Goal: Task Accomplishment & Management: Manage account settings

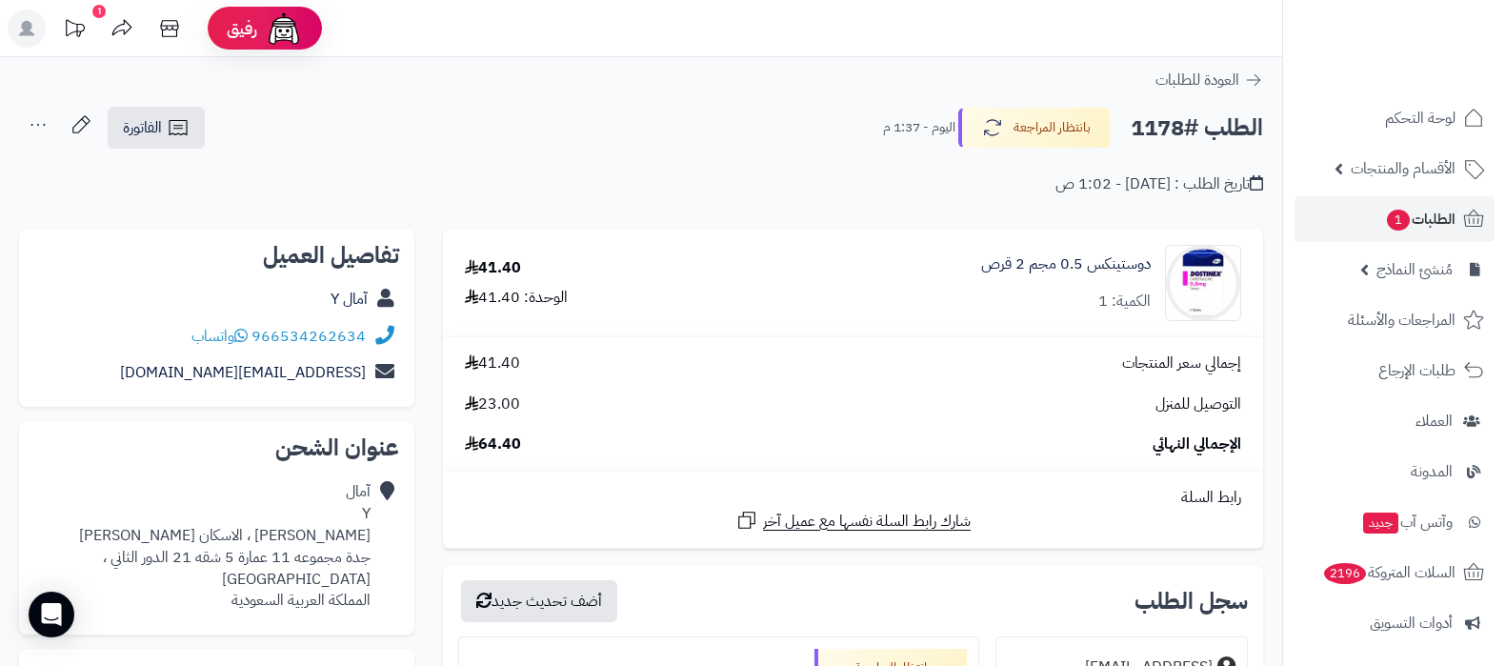
scroll to position [434, 0]
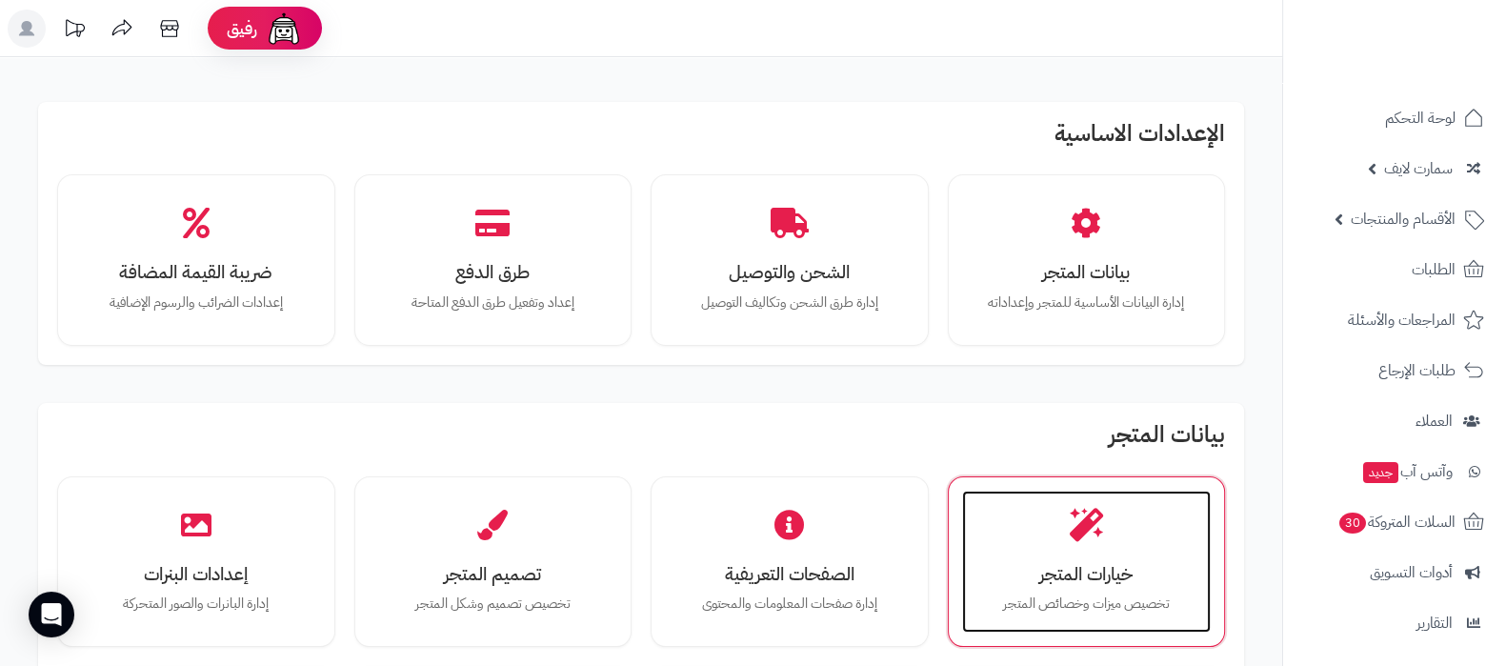
click at [1111, 564] on h3 "خيارات المتجر" at bounding box center [1086, 574] width 211 height 20
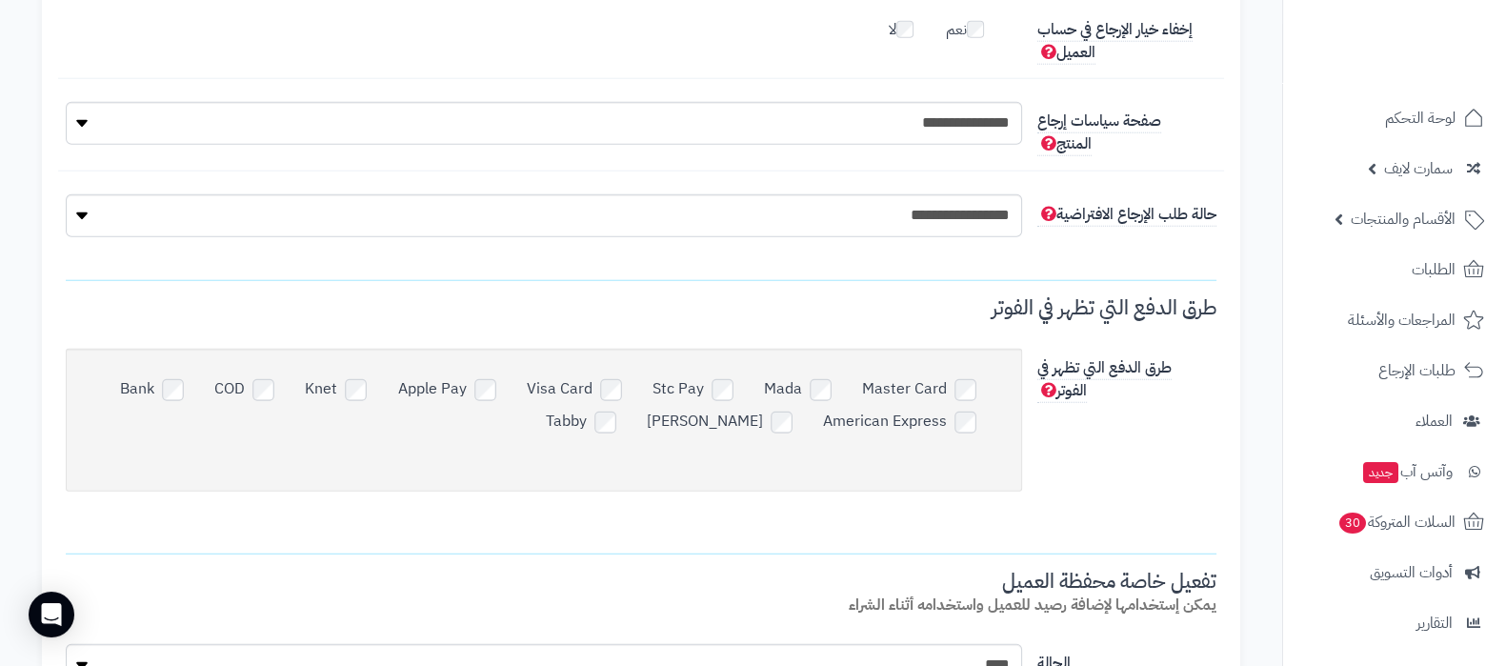
scroll to position [6428, 0]
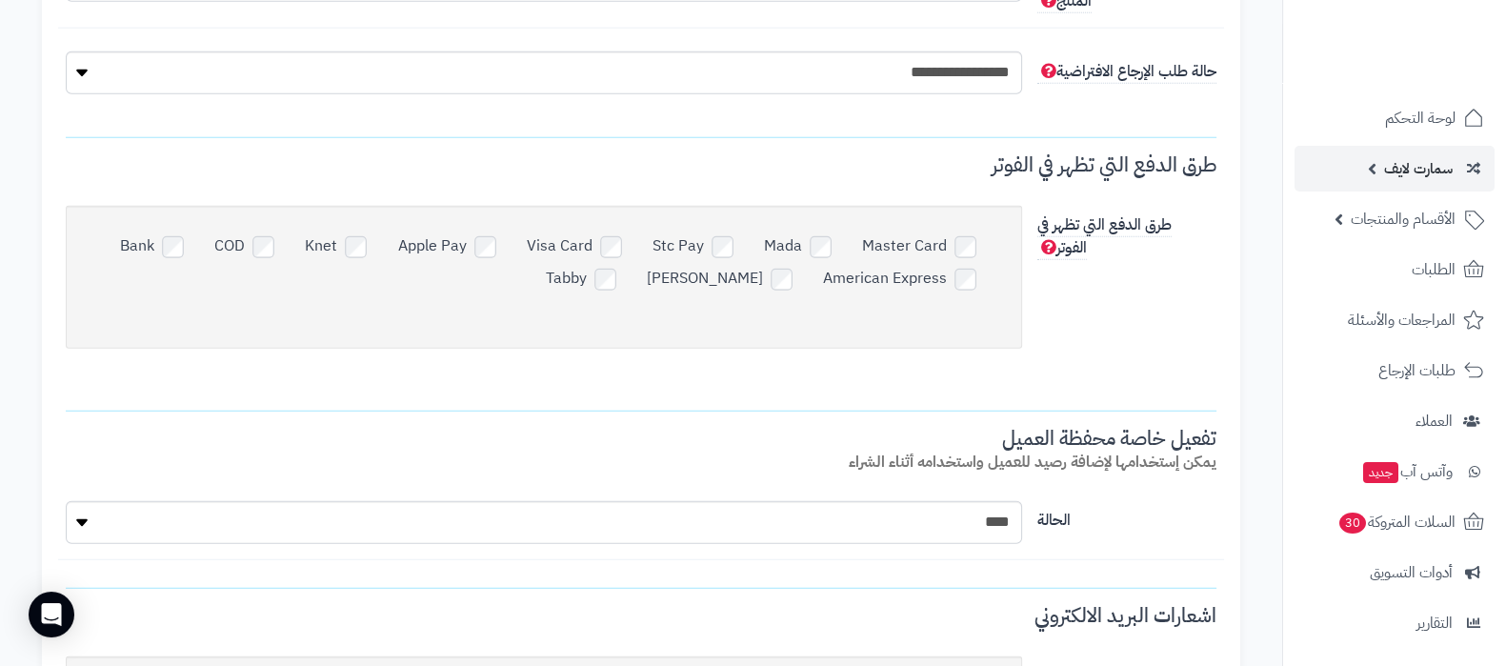
click at [1373, 159] on link "سمارت لايف" at bounding box center [1394, 169] width 200 height 46
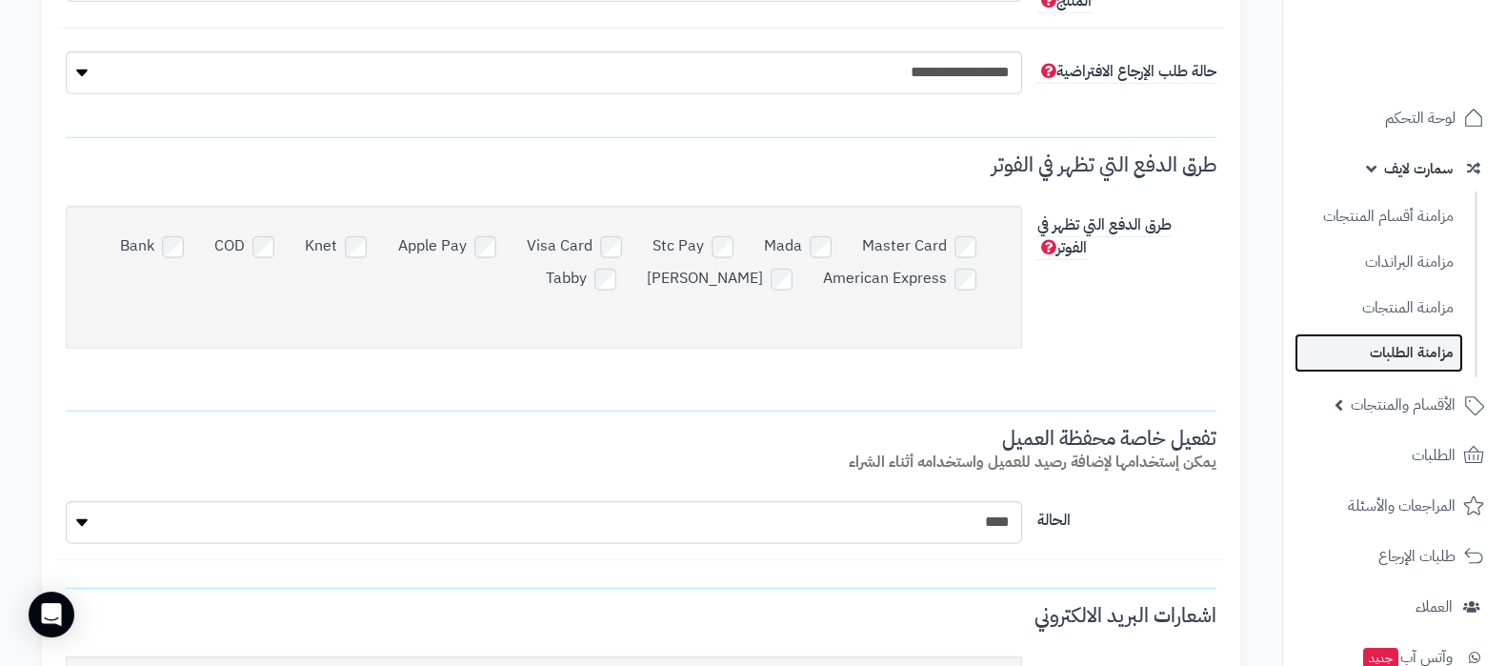
click at [1381, 348] on link "مزامنة الطلبات" at bounding box center [1378, 352] width 169 height 39
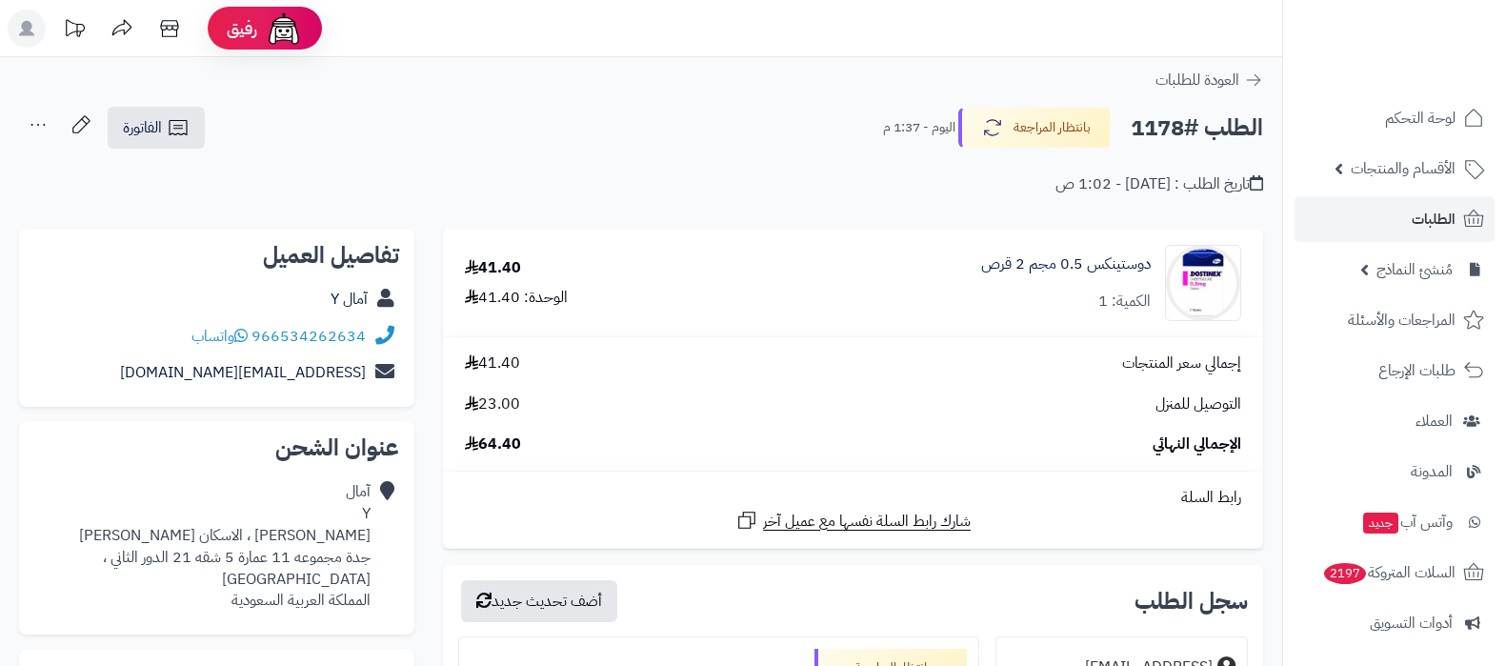
scroll to position [435, 0]
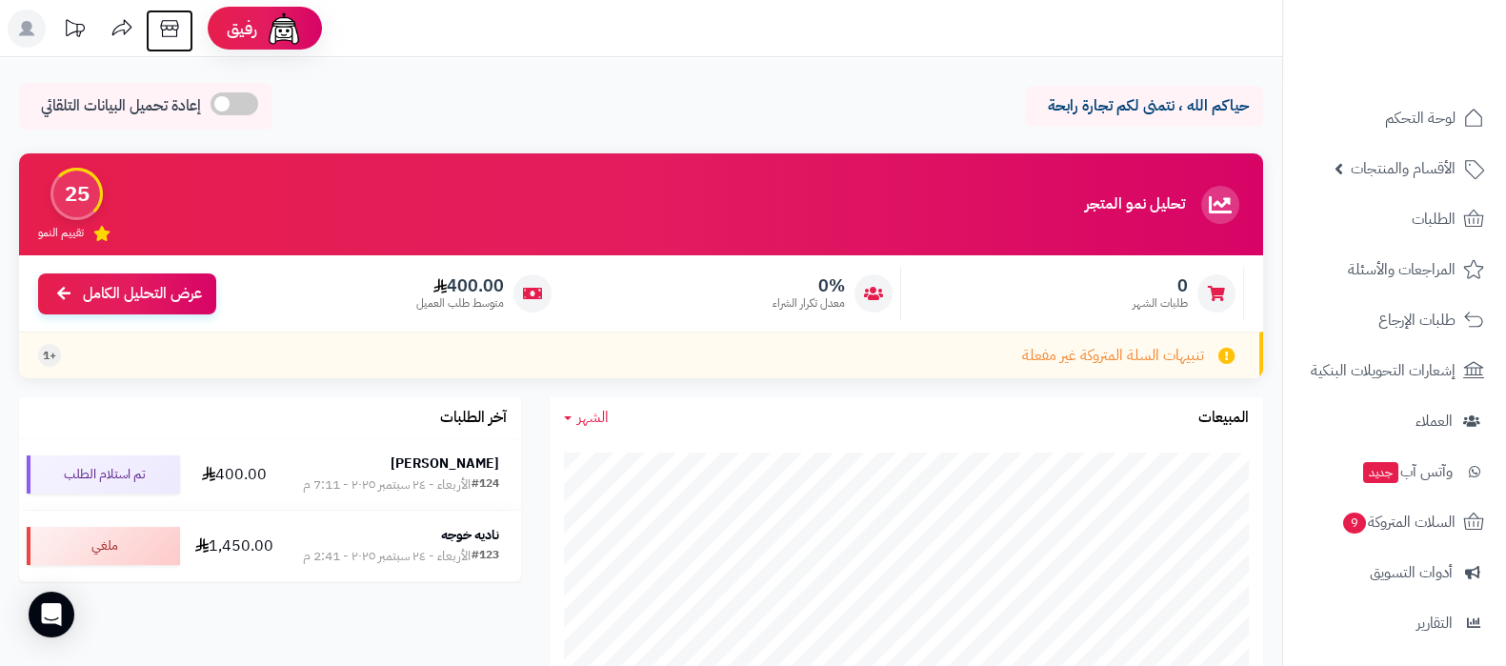
click at [174, 22] on icon at bounding box center [169, 29] width 38 height 38
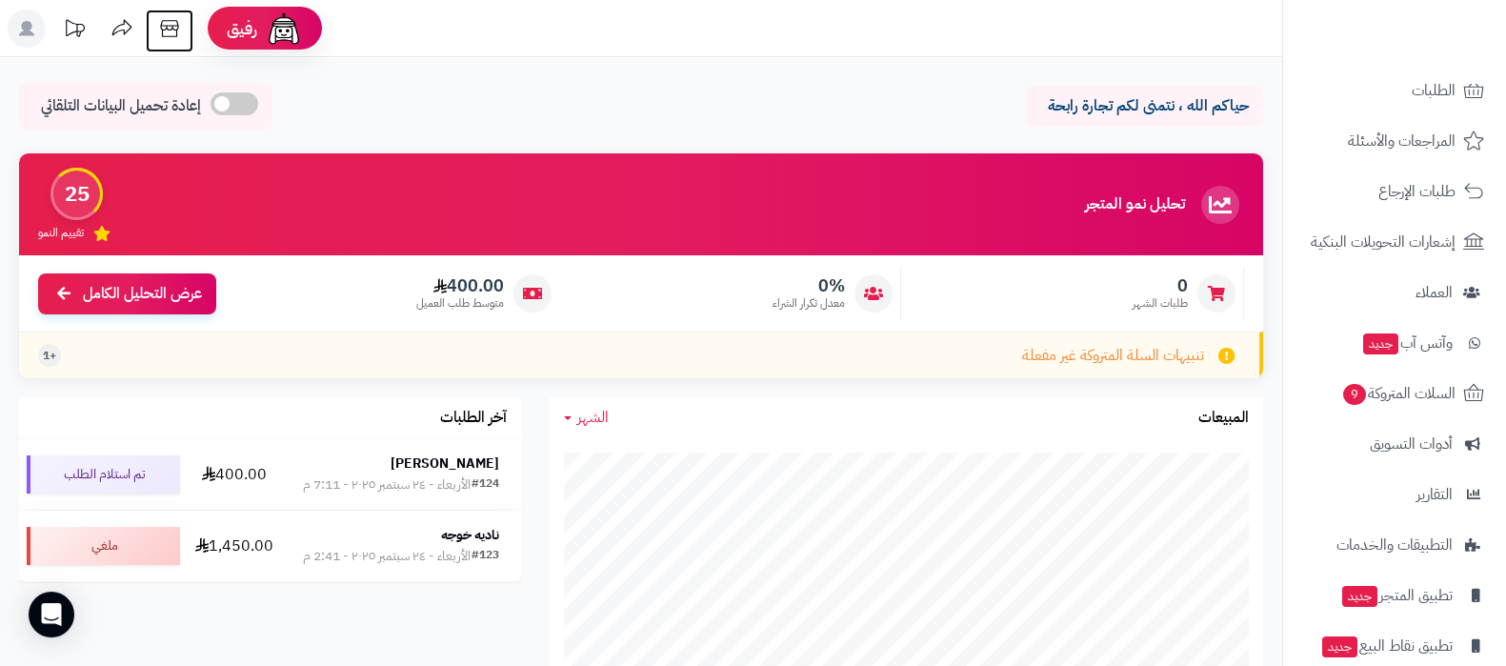
scroll to position [205, 0]
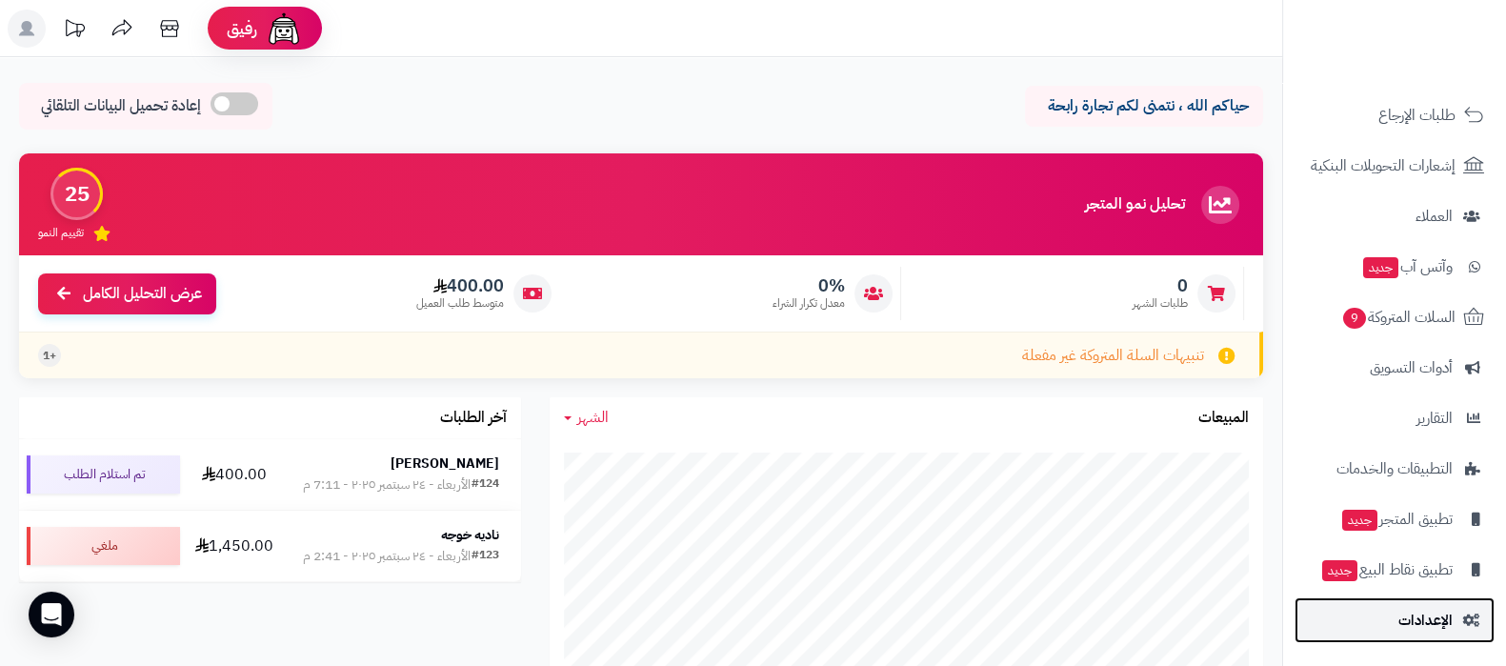
click at [1433, 610] on span "الإعدادات" at bounding box center [1425, 620] width 54 height 27
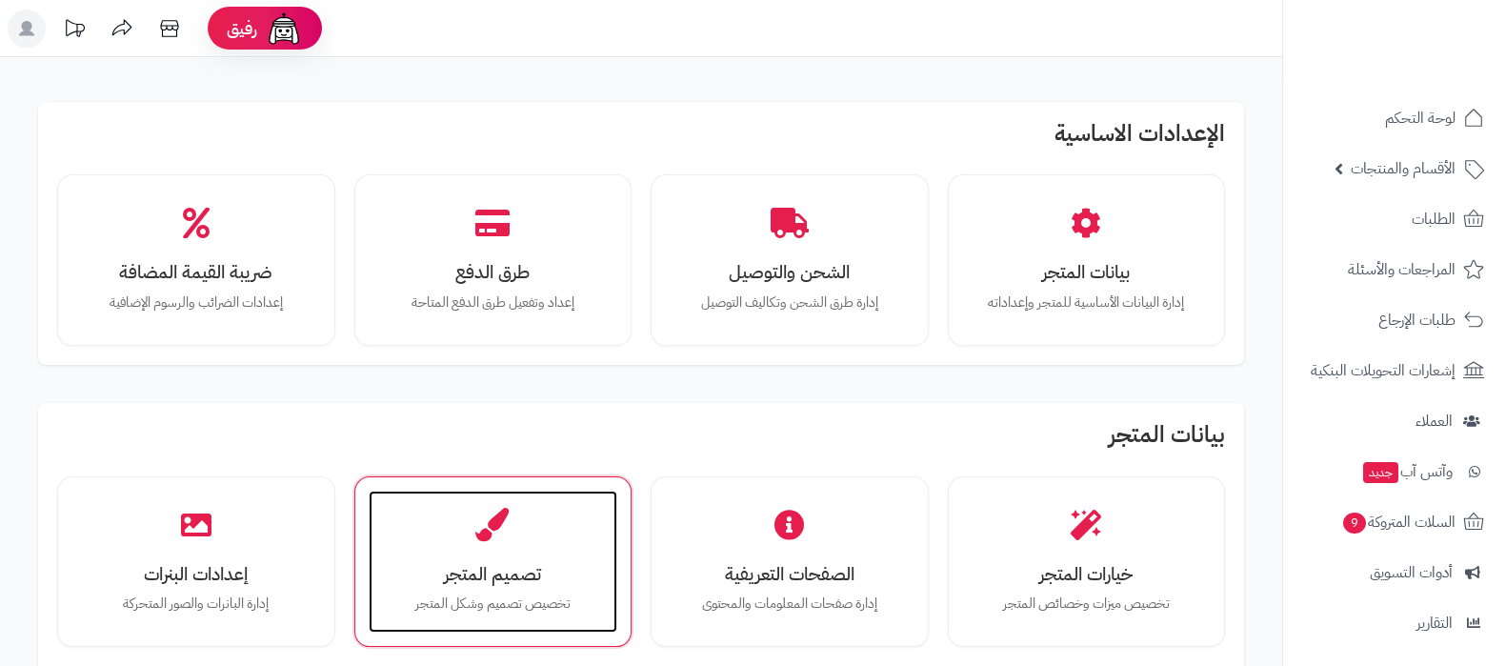
click at [483, 551] on div "تصميم المتجر تخصيص تصميم وشكل المتجر" at bounding box center [494, 562] width 250 height 143
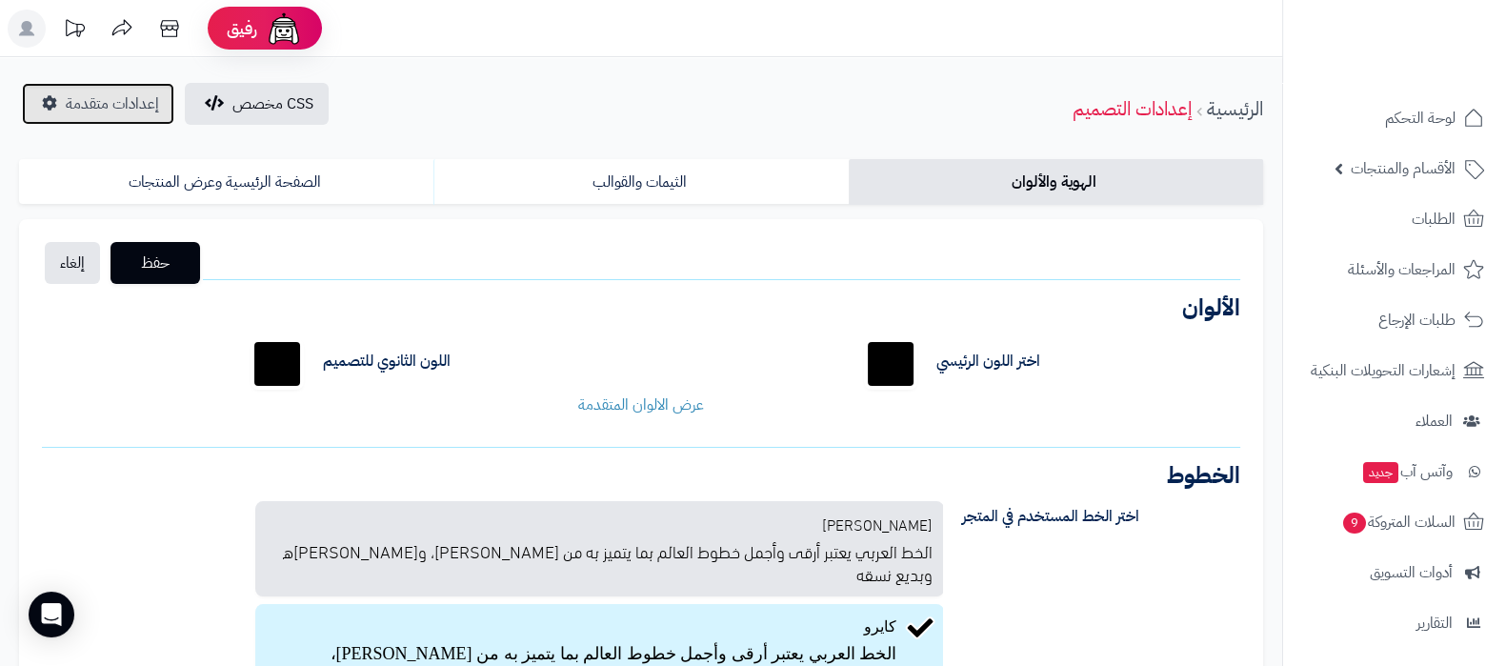
click at [117, 111] on span "إعدادات متقدمة" at bounding box center [112, 103] width 93 height 23
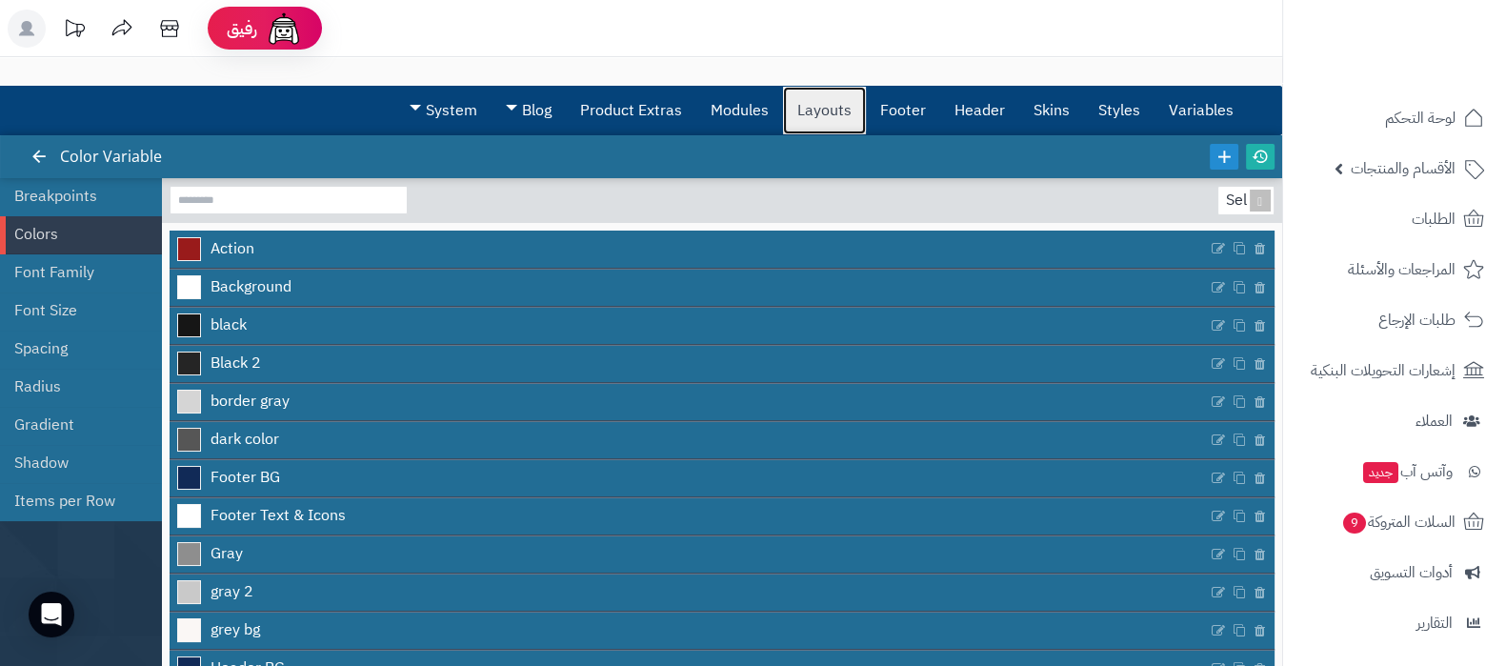
click at [843, 112] on link "Layouts" at bounding box center [824, 111] width 83 height 48
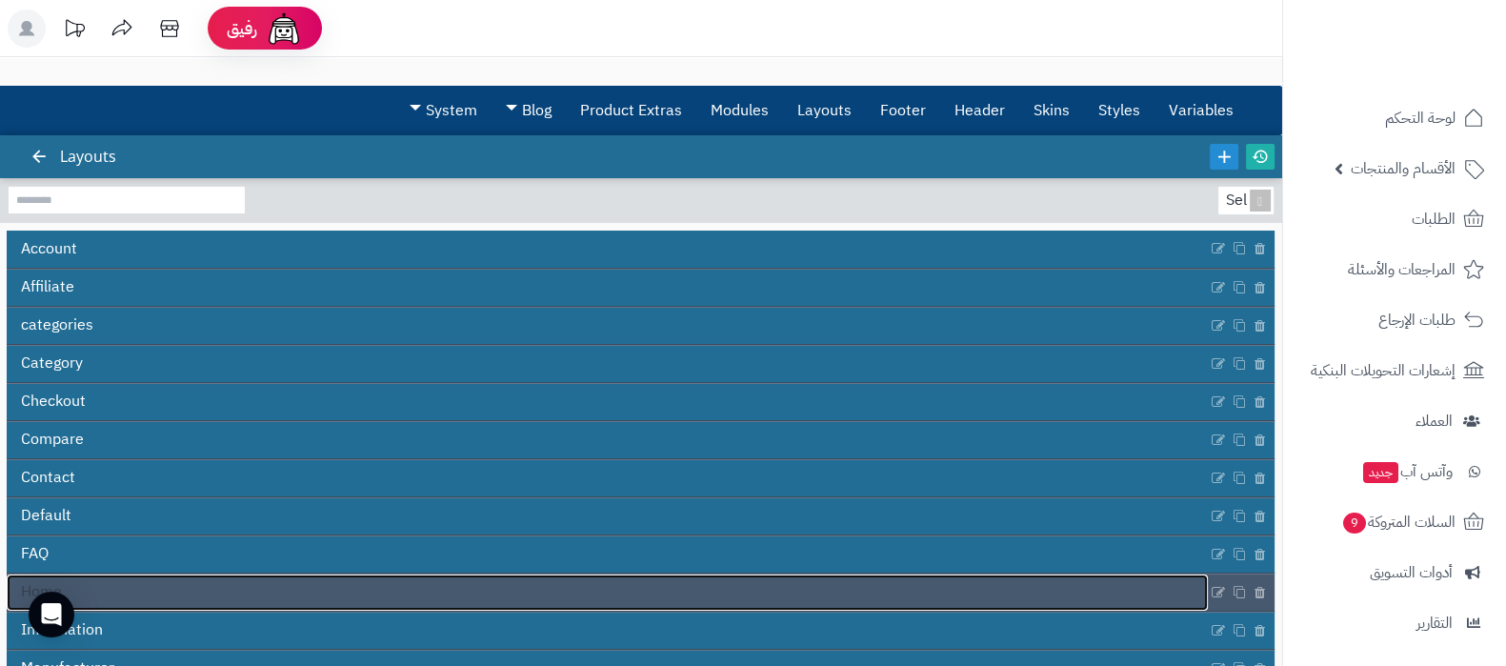
click at [508, 587] on link "Home" at bounding box center [607, 592] width 1201 height 36
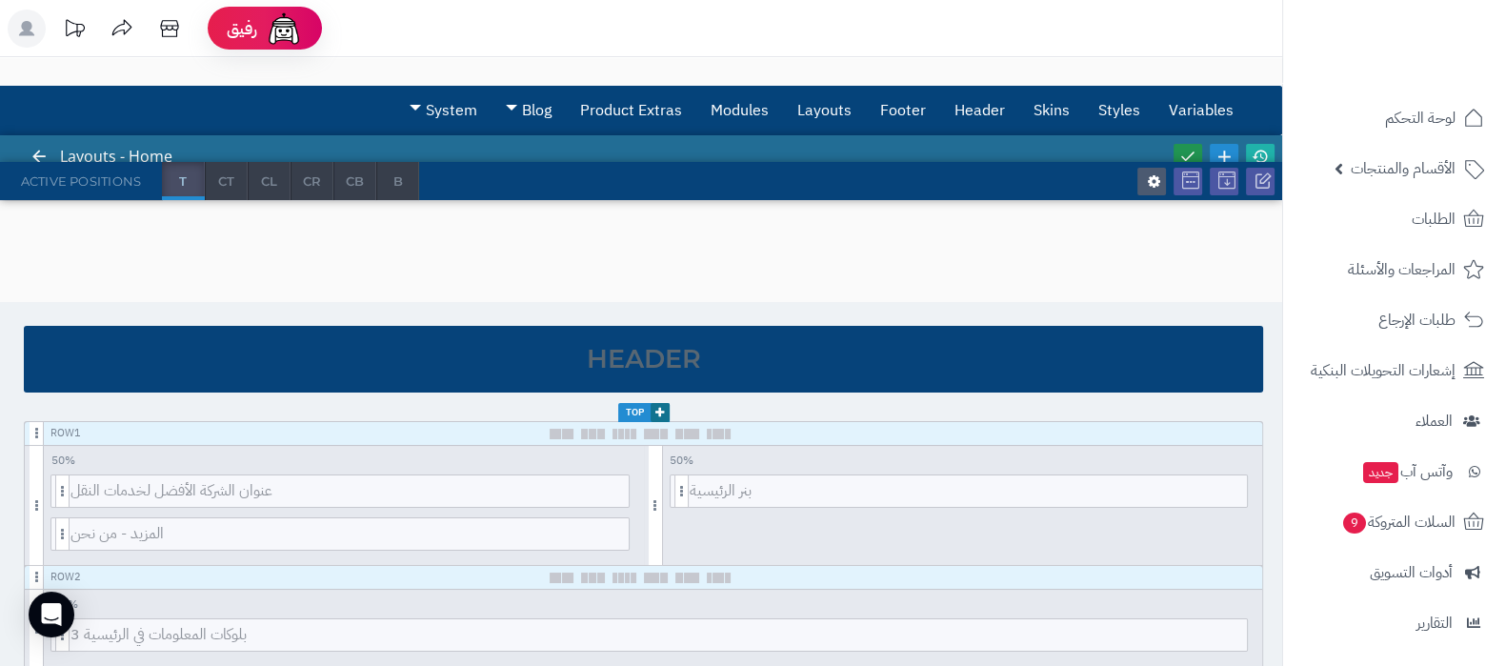
click at [1193, 145] on link at bounding box center [1187, 157] width 29 height 26
click at [1265, 149] on icon at bounding box center [1260, 156] width 17 height 17
click at [1187, 150] on icon at bounding box center [1187, 156] width 17 height 17
click at [1259, 150] on icon at bounding box center [1260, 156] width 17 height 17
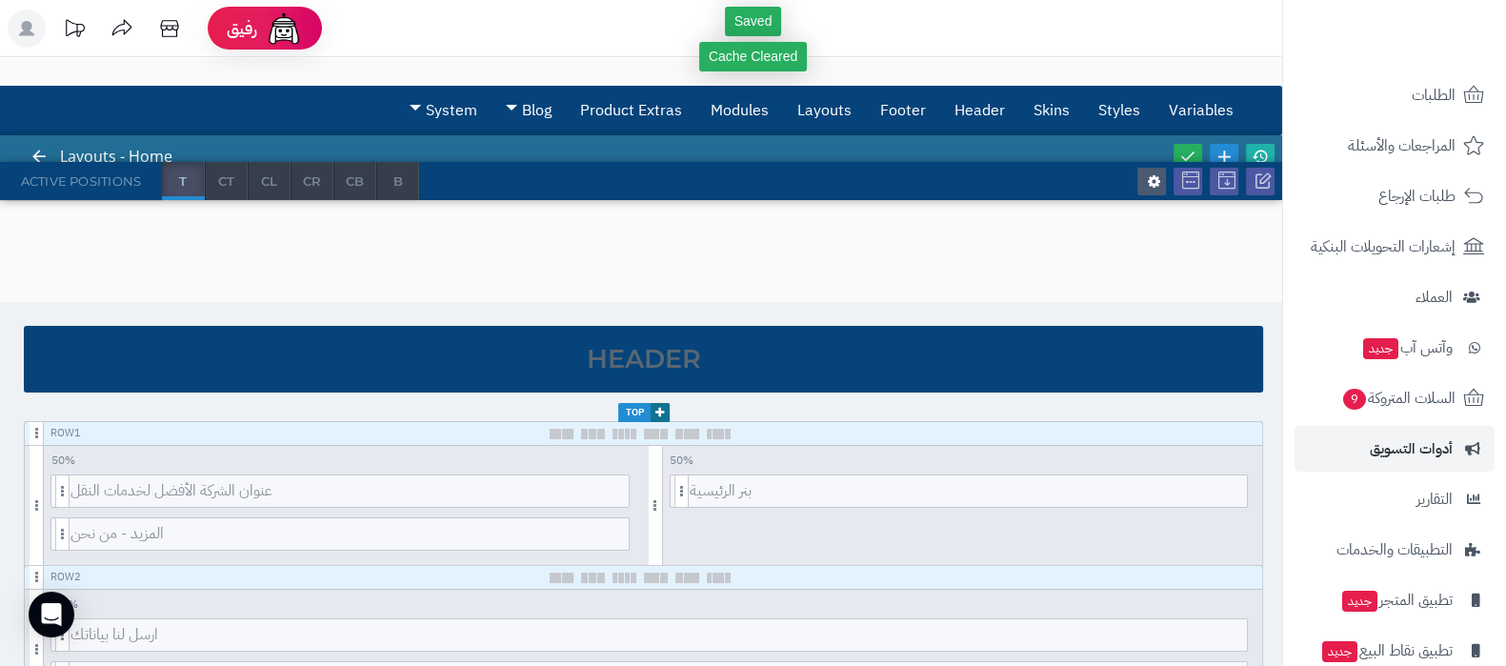
scroll to position [205, 0]
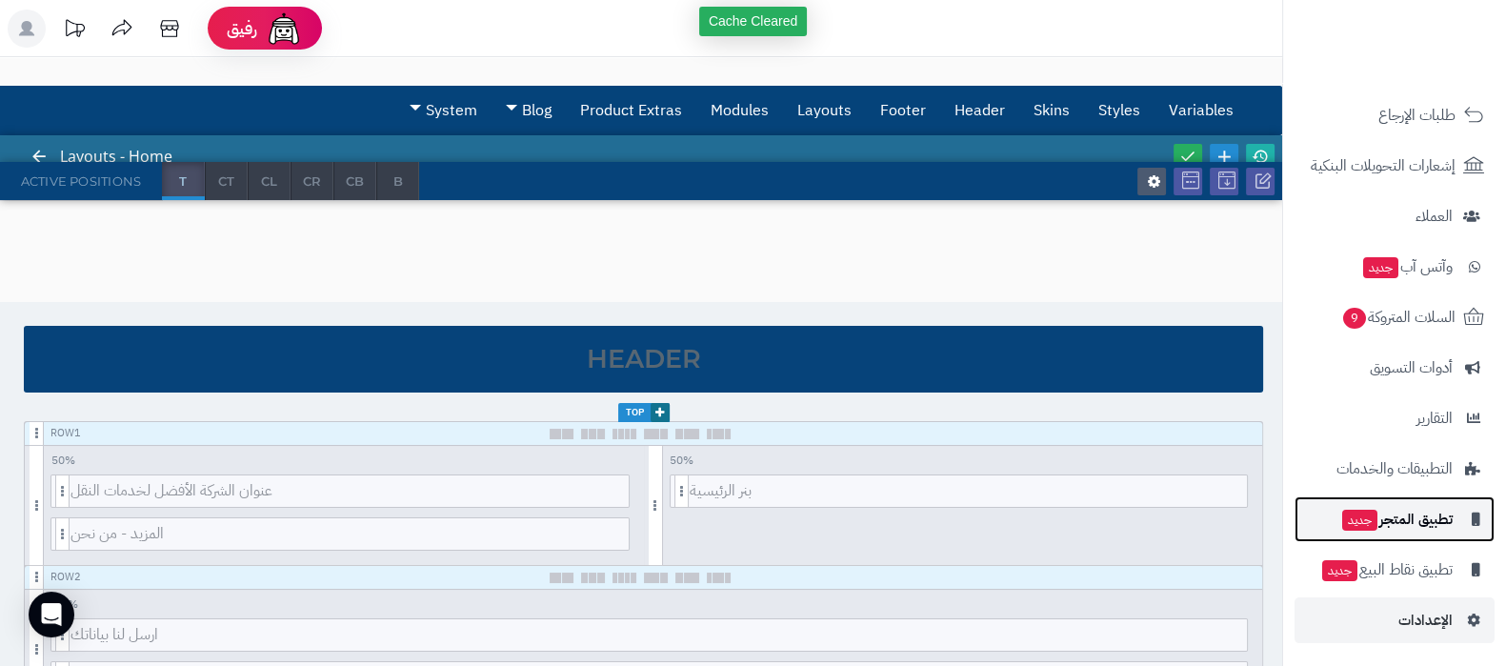
click at [1403, 516] on span "تطبيق المتجر جديد" at bounding box center [1396, 519] width 112 height 27
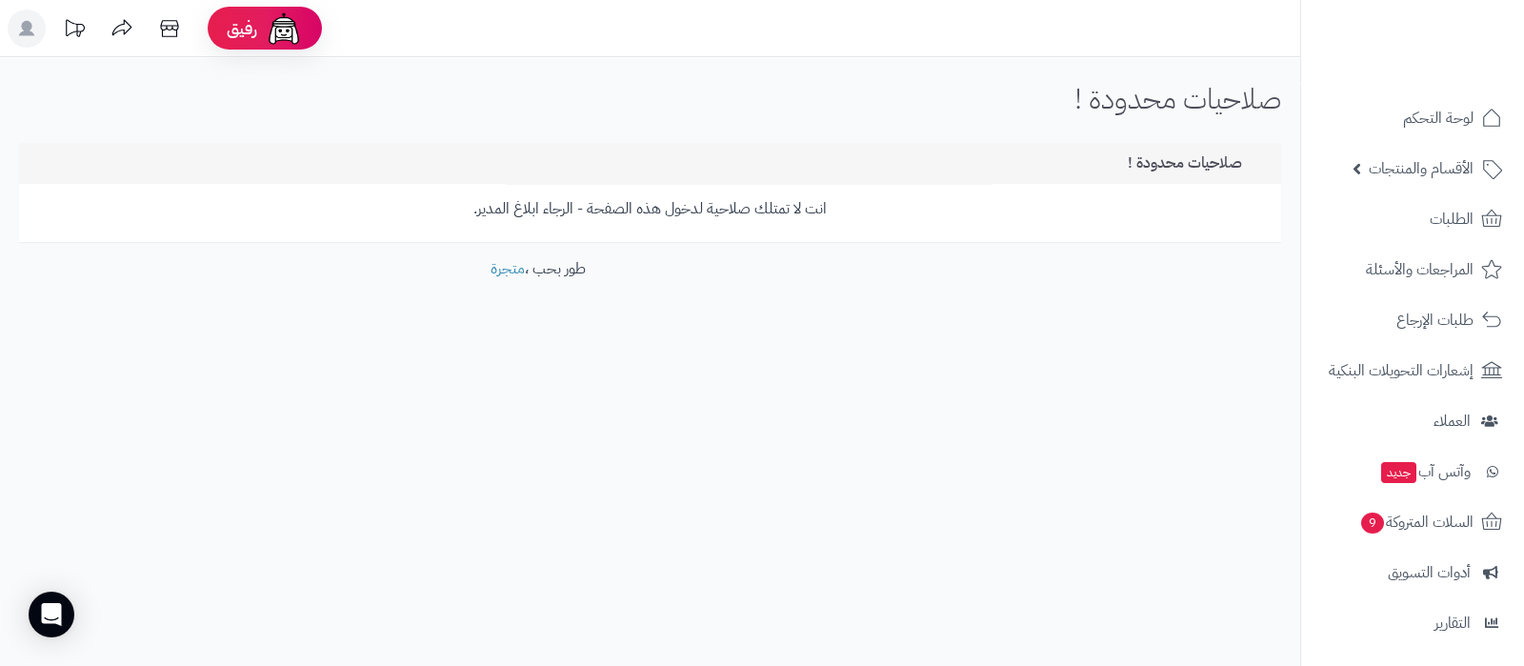
scroll to position [205, 0]
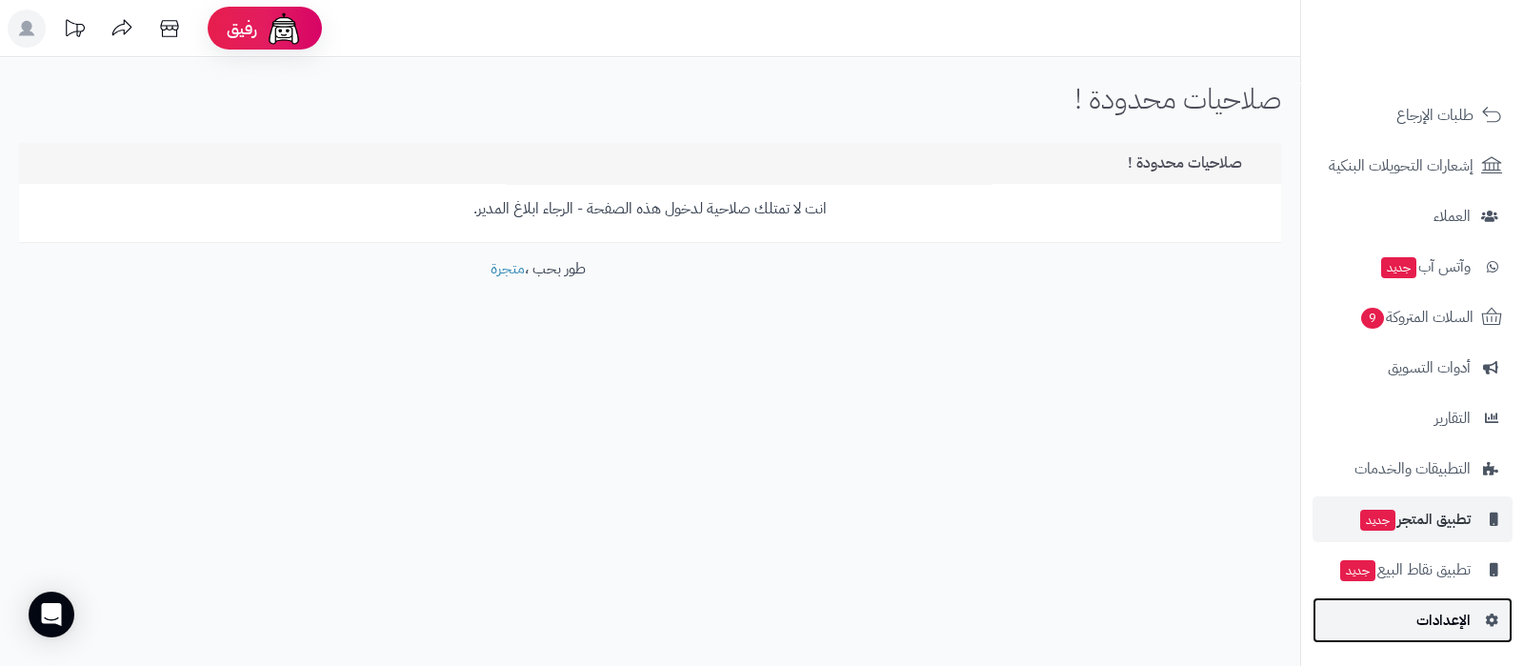
click at [1428, 613] on span "الإعدادات" at bounding box center [1443, 620] width 54 height 27
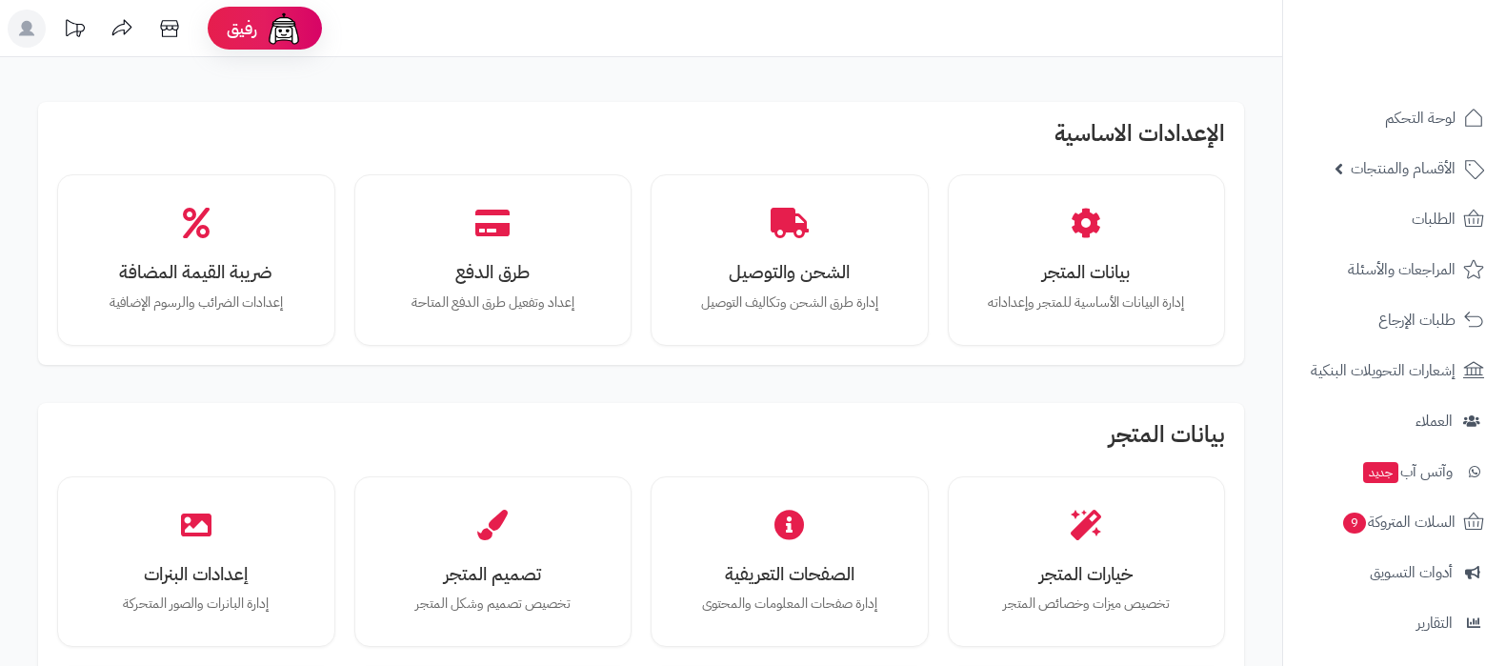
scroll to position [357, 0]
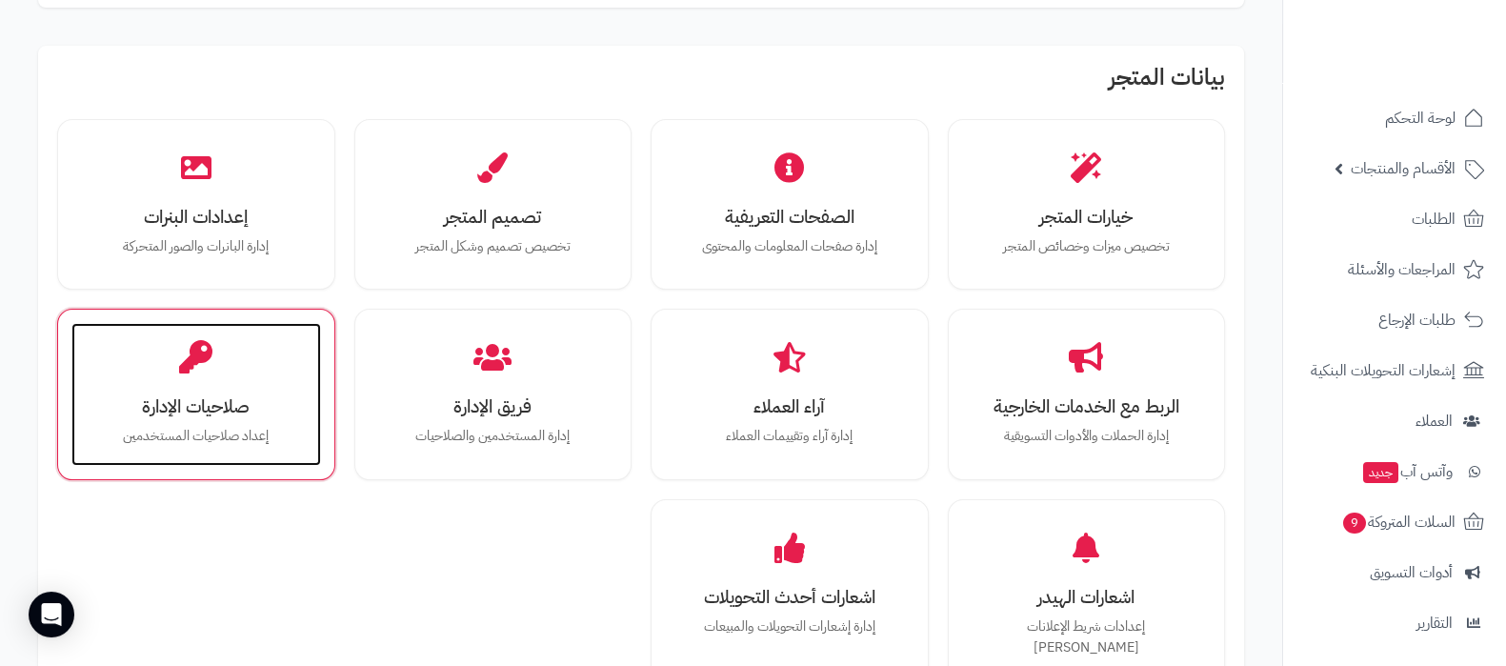
click at [195, 421] on div "صلاحيات الإدارة إعداد صلاحيات المستخدمين" at bounding box center [196, 394] width 250 height 143
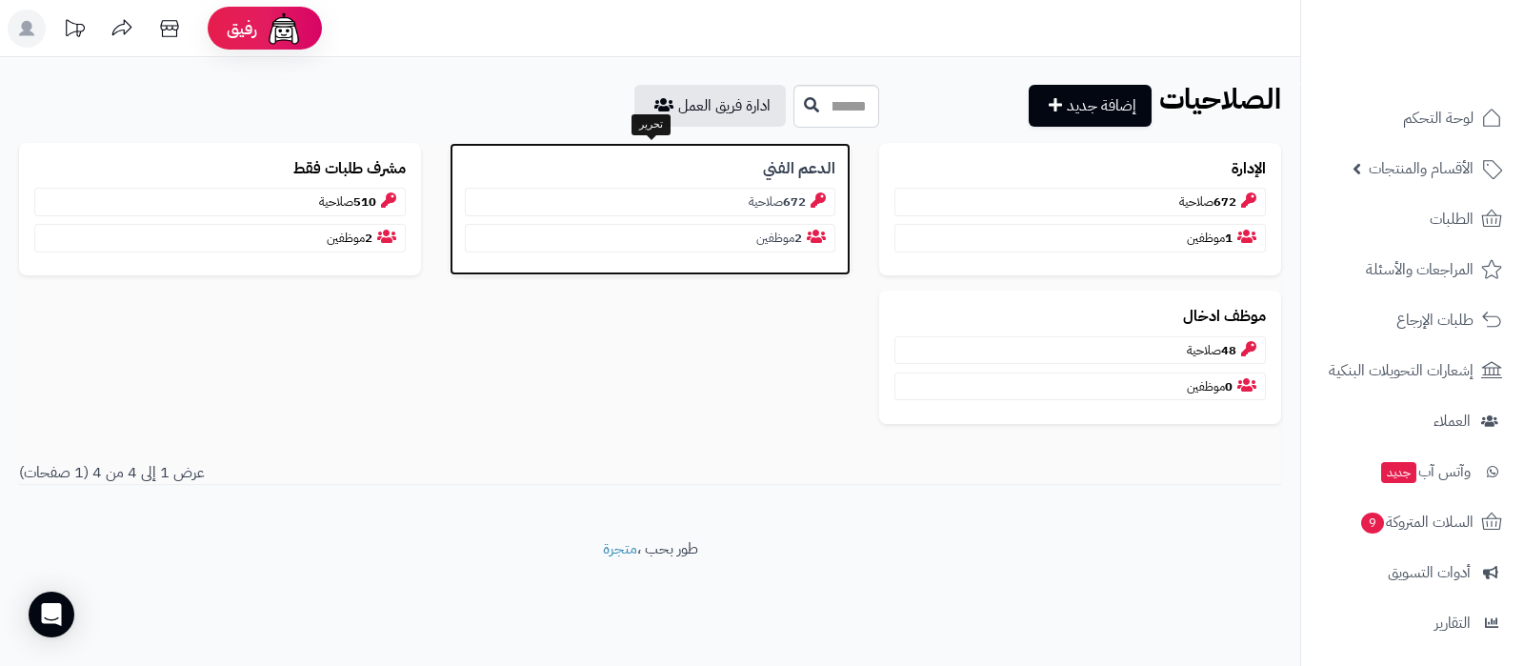
click at [807, 170] on b "الدعم الفني" at bounding box center [799, 169] width 72 height 22
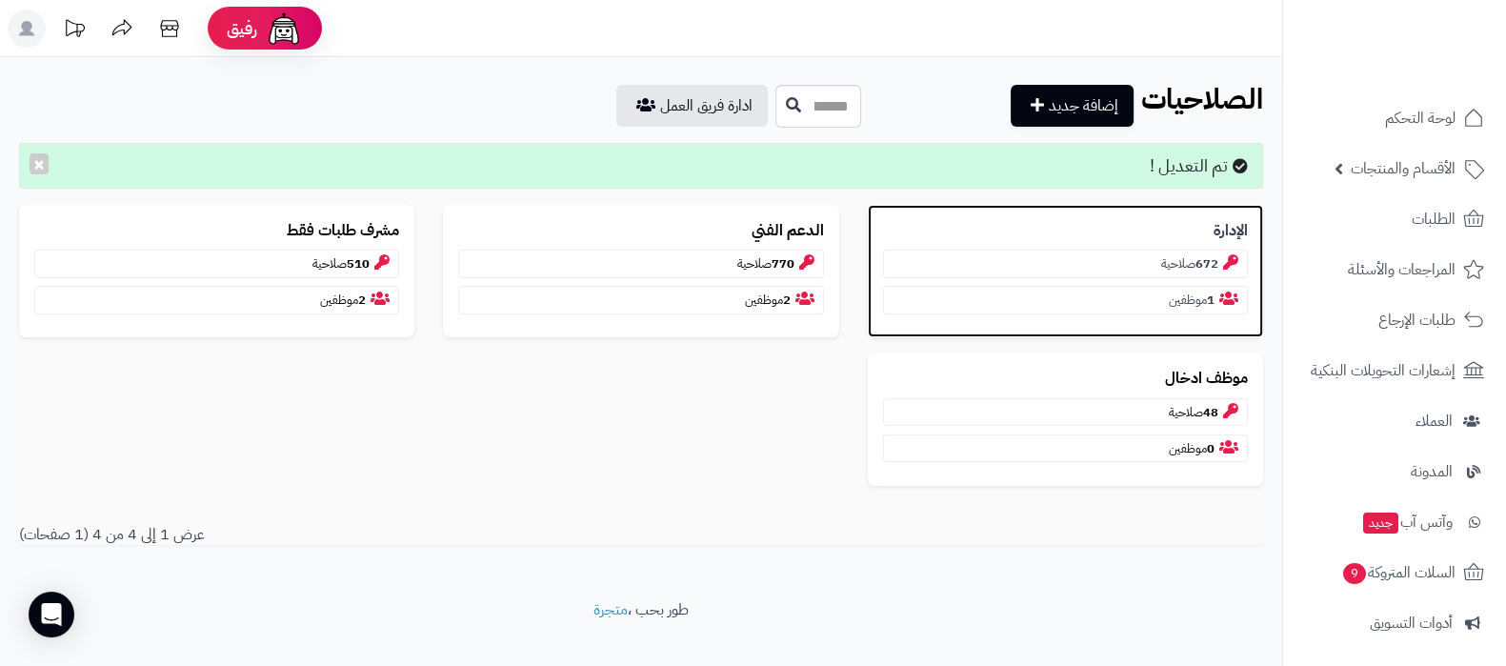
click at [1198, 236] on p "الإدارة" at bounding box center [1065, 231] width 365 height 22
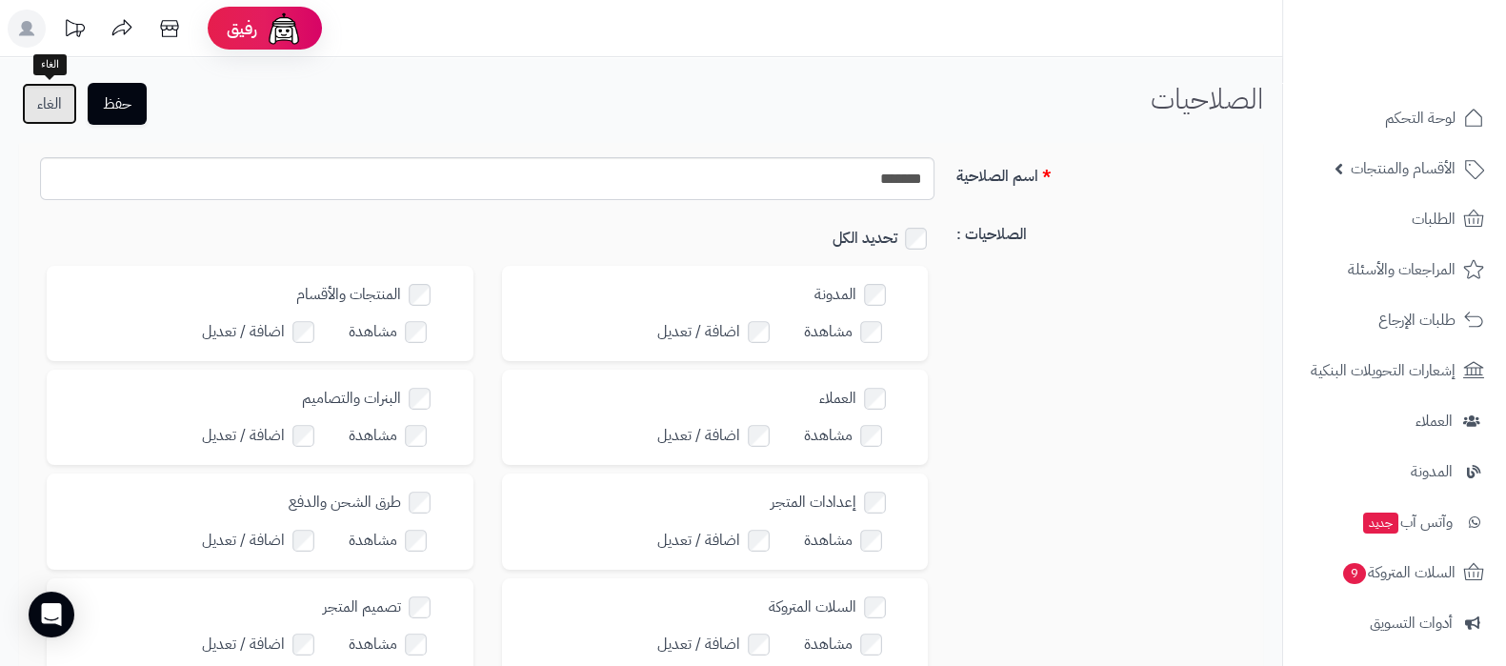
click at [71, 99] on link "الغاء" at bounding box center [49, 104] width 55 height 42
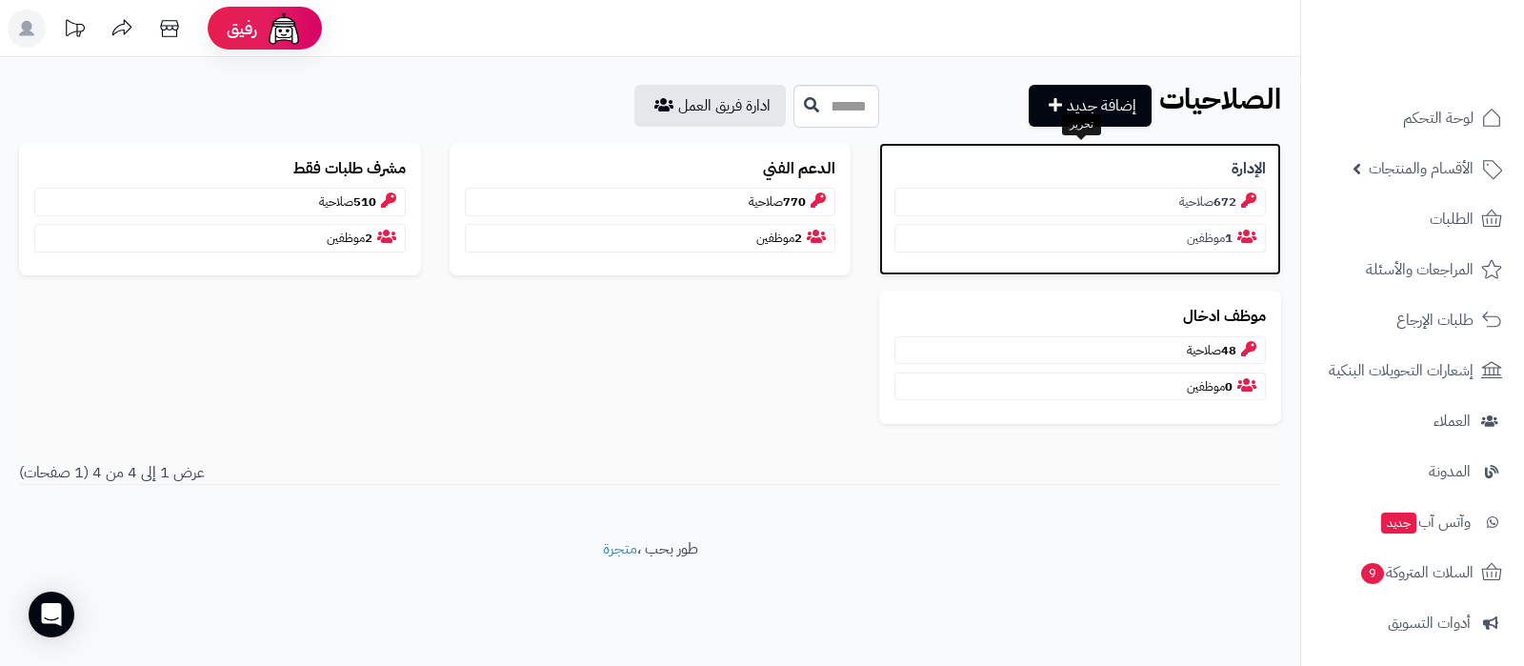
click at [1249, 179] on b "الإدارة" at bounding box center [1249, 169] width 34 height 22
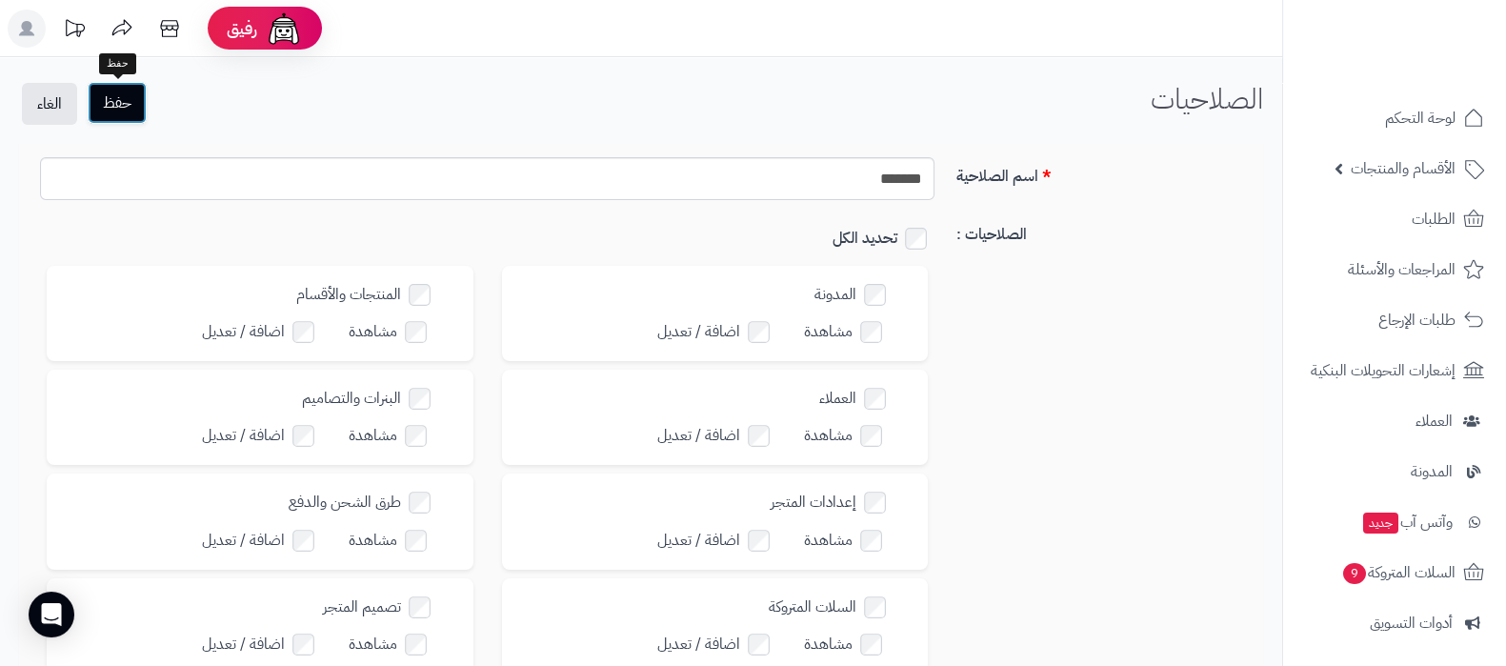
click at [139, 106] on button "حفظ" at bounding box center [117, 103] width 59 height 42
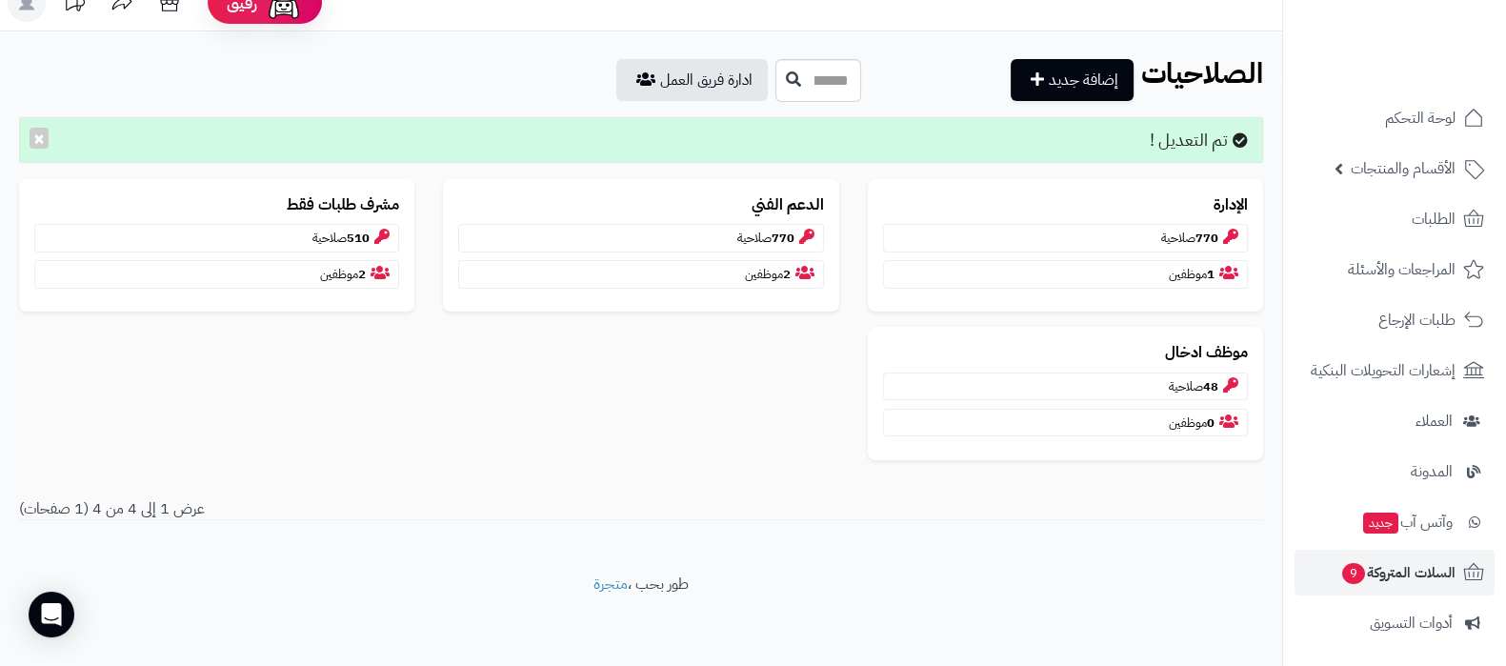
scroll to position [256, 0]
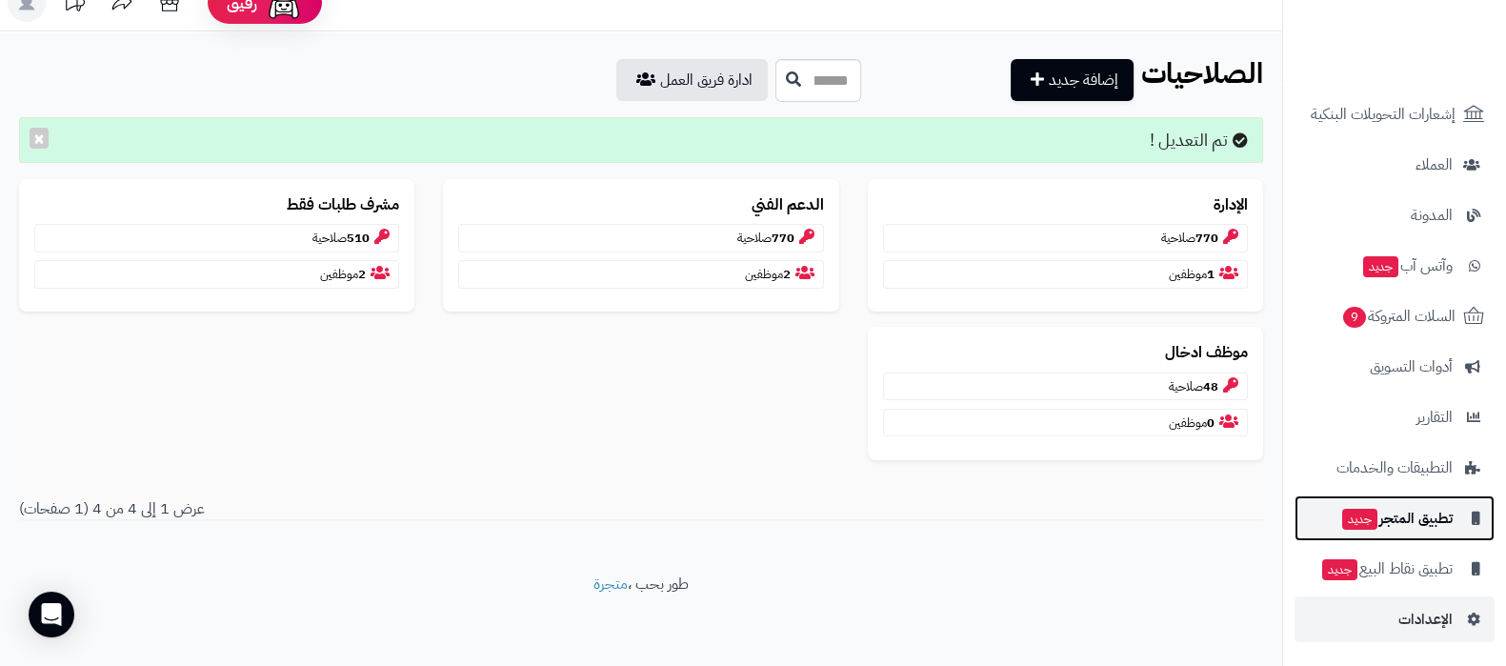
click at [1414, 511] on span "تطبيق المتجر جديد" at bounding box center [1396, 518] width 112 height 27
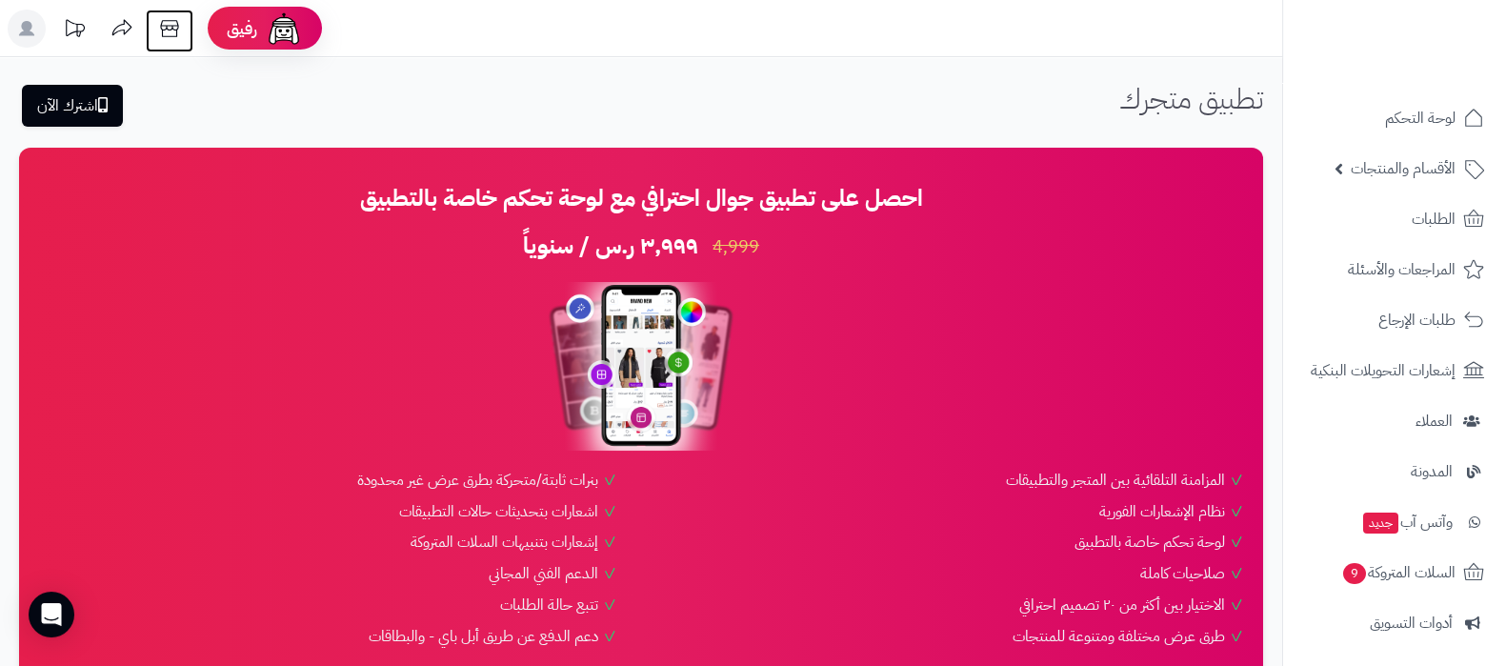
click at [162, 27] on icon at bounding box center [169, 29] width 38 height 38
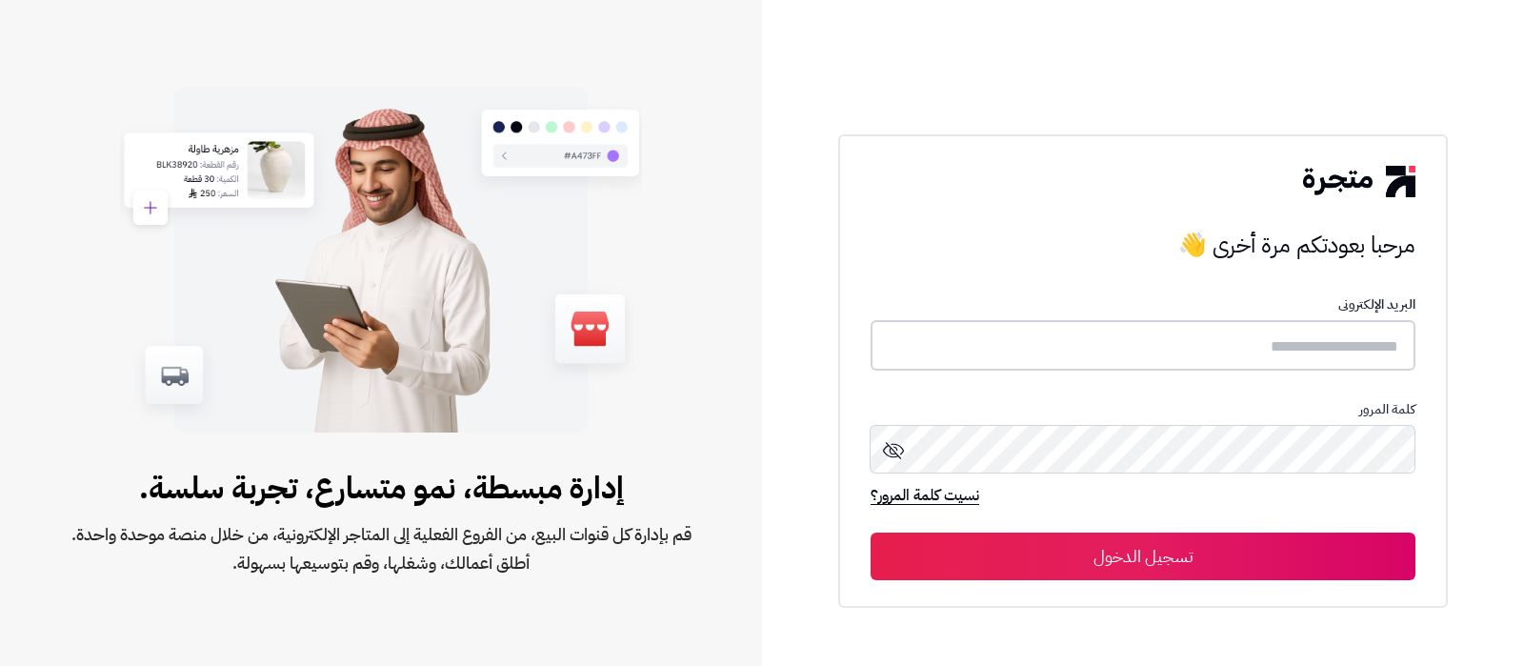
type input "**********"
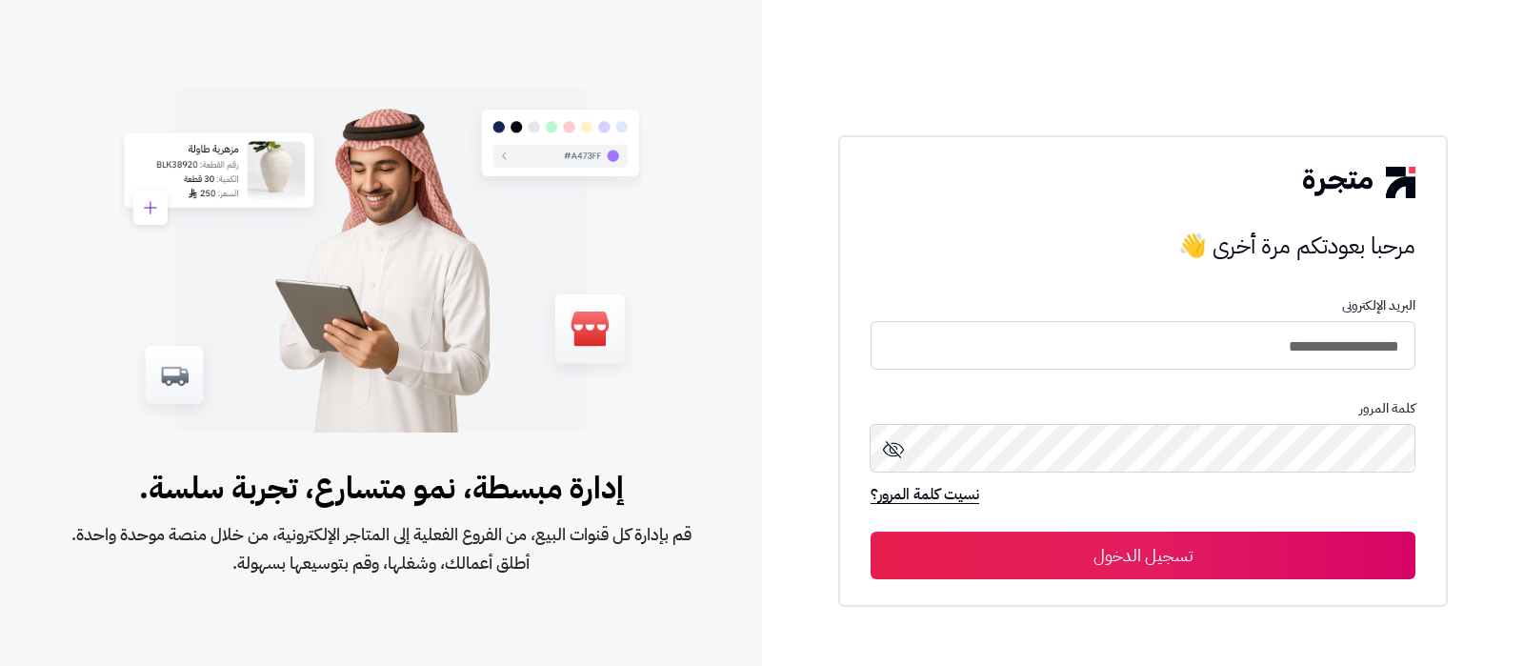
click at [1223, 547] on button "تسجيل الدخول" at bounding box center [1143, 555] width 545 height 48
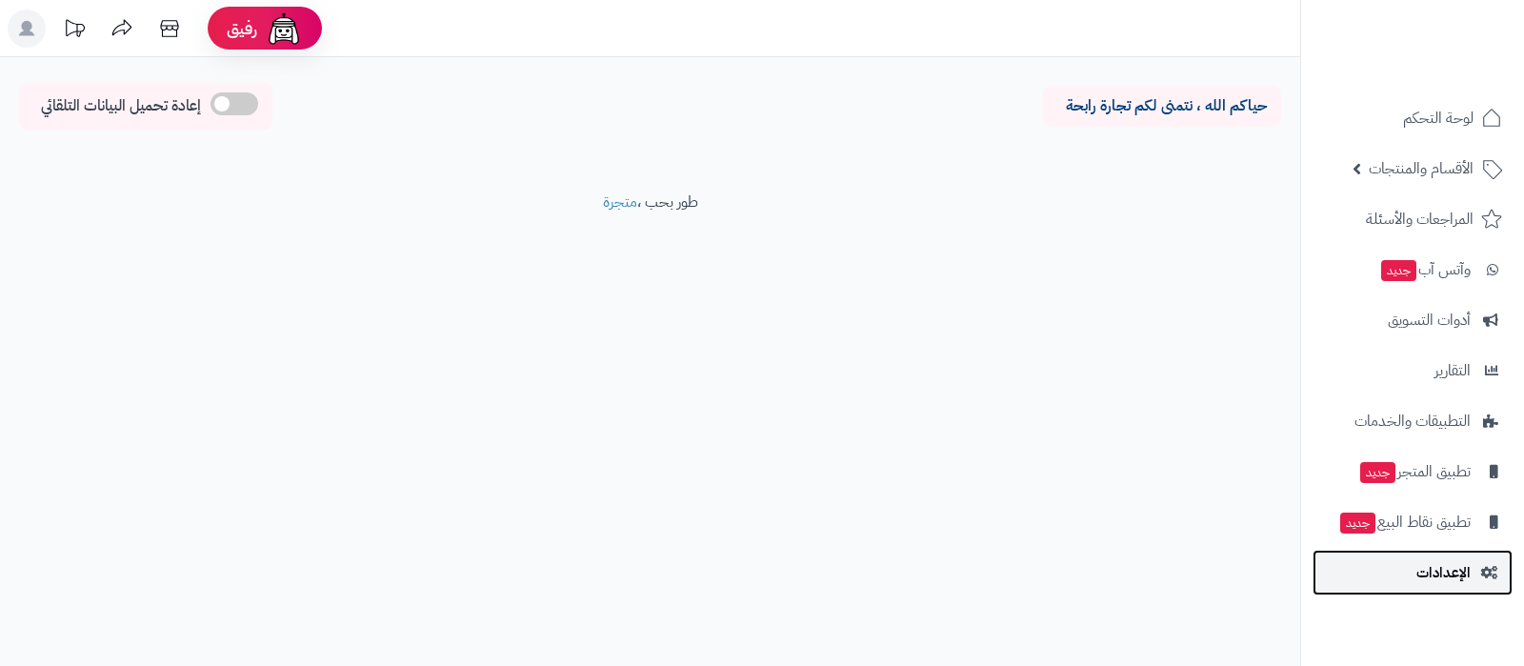
click at [1416, 579] on span "الإعدادات" at bounding box center [1443, 572] width 54 height 27
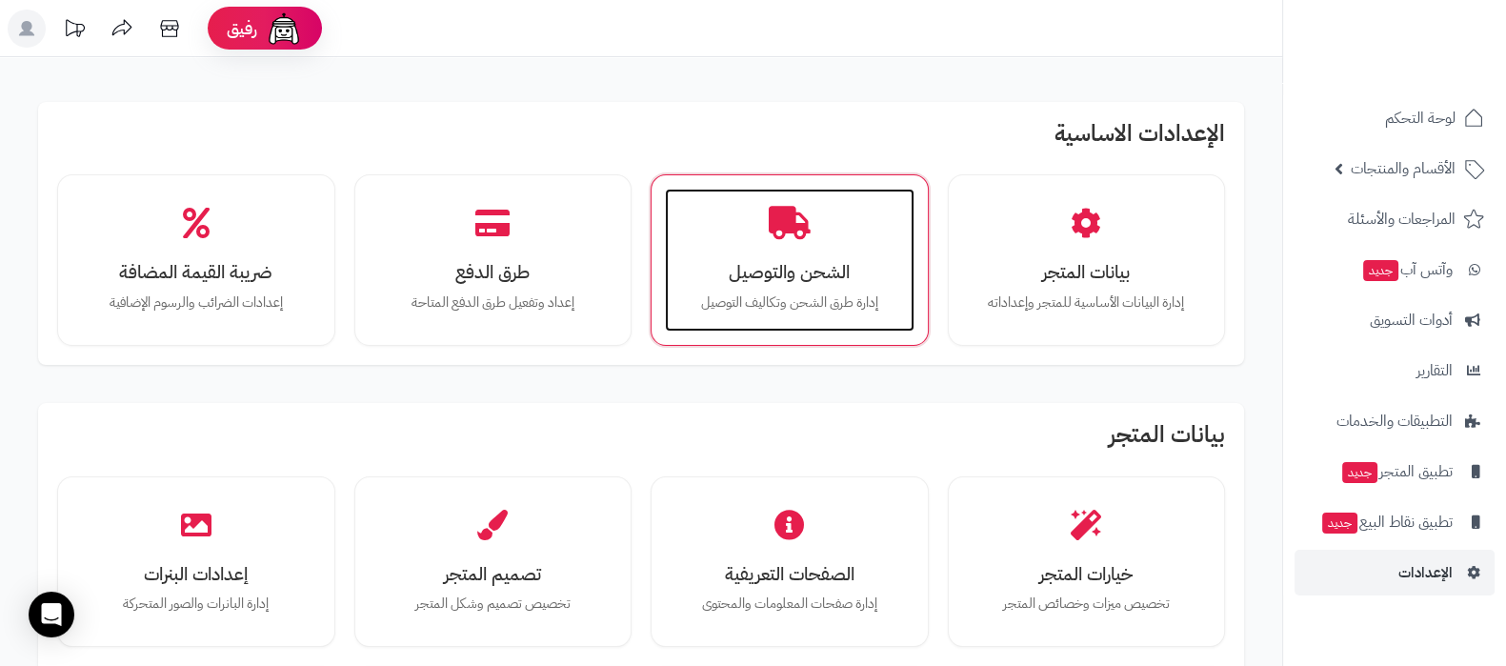
click at [814, 272] on h3 "الشحن والتوصيل" at bounding box center [789, 272] width 211 height 20
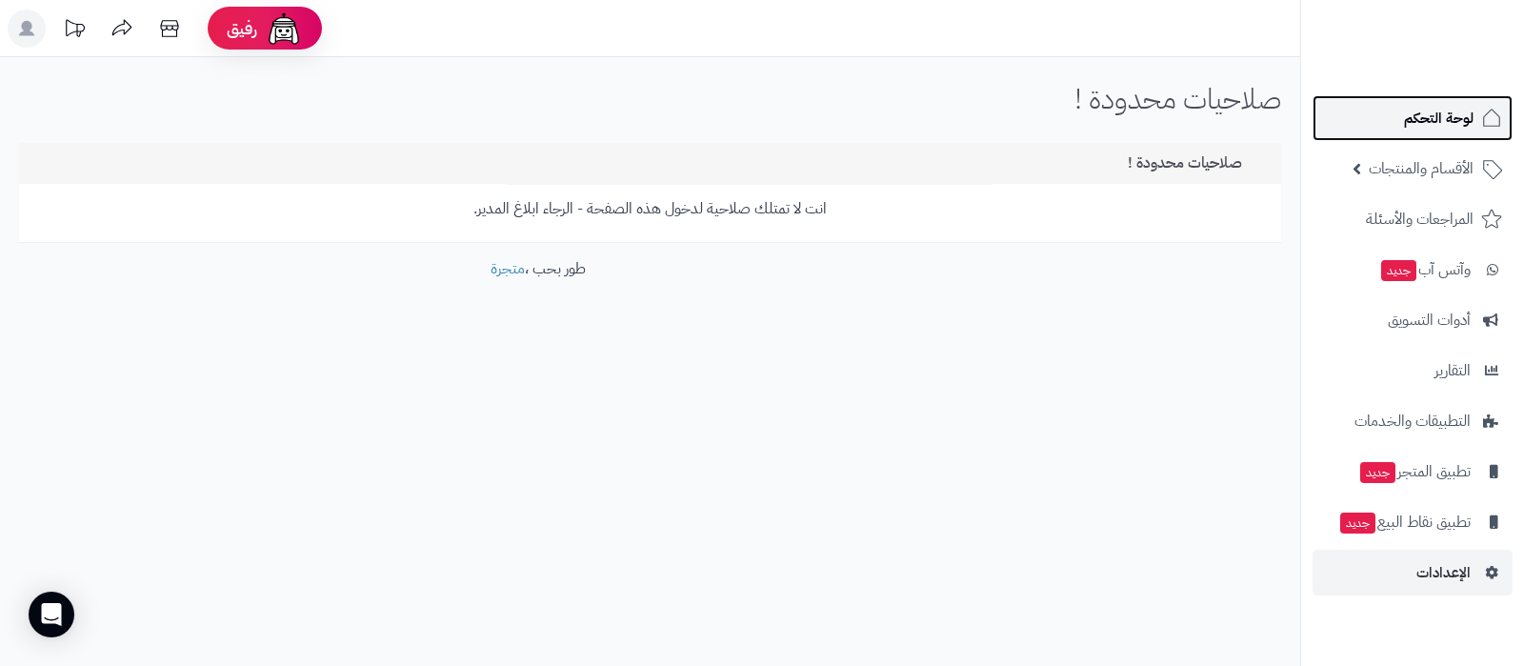
click at [1422, 123] on span "لوحة التحكم" at bounding box center [1439, 118] width 70 height 27
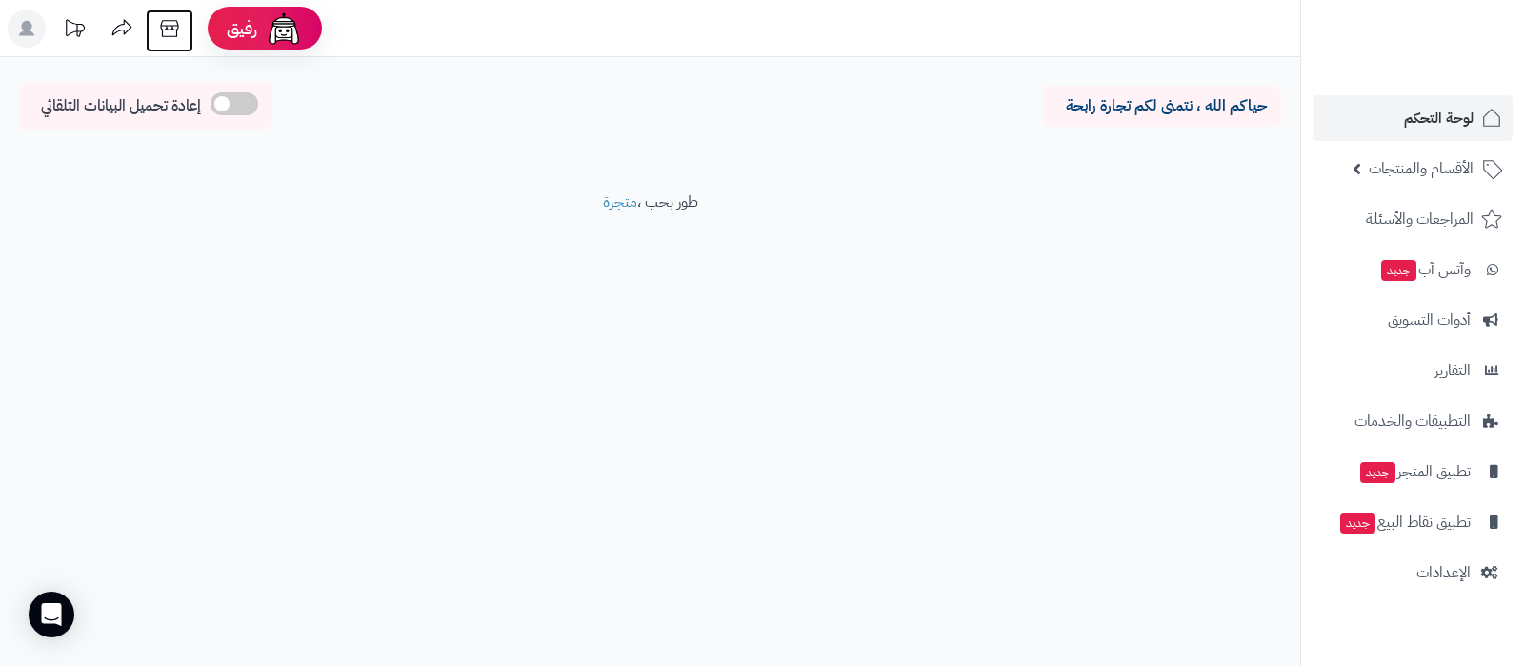
click at [170, 39] on icon at bounding box center [169, 29] width 38 height 38
click at [179, 32] on icon at bounding box center [169, 29] width 38 height 38
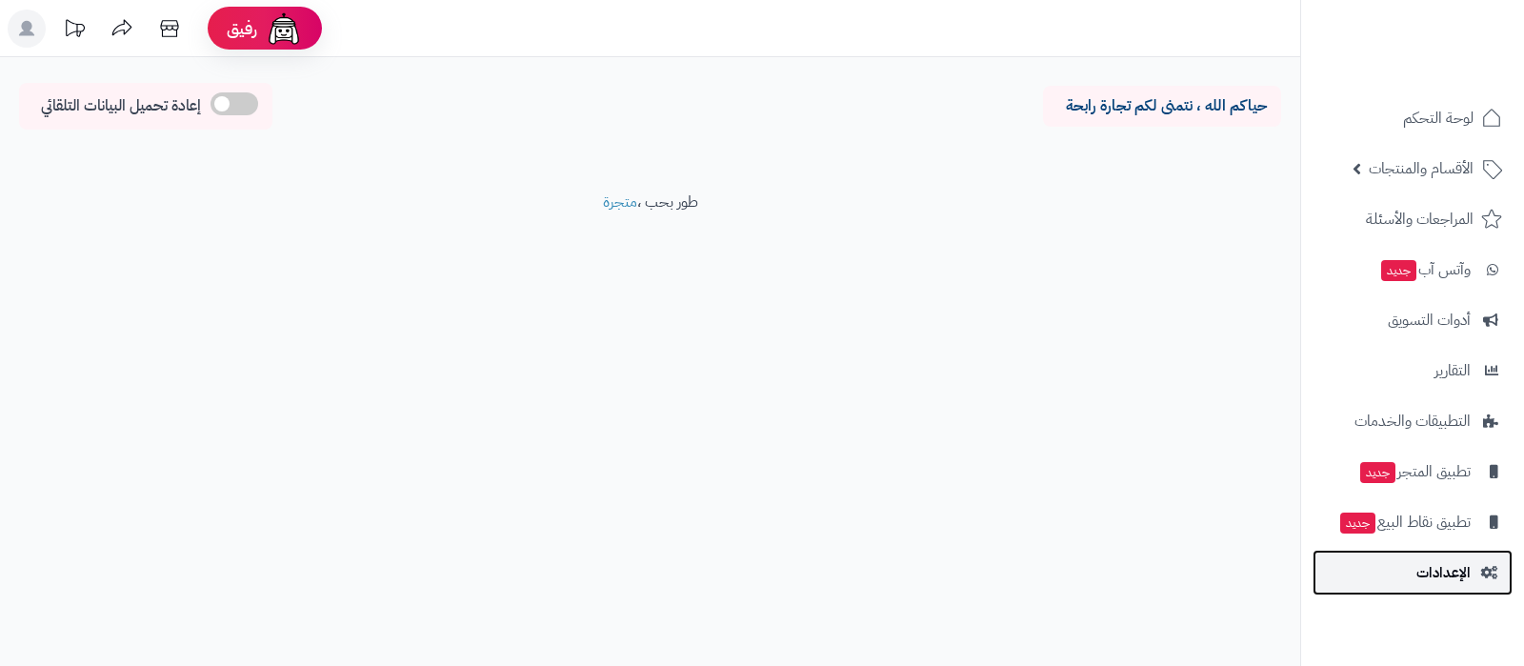
click at [1433, 579] on span "الإعدادات" at bounding box center [1443, 572] width 54 height 27
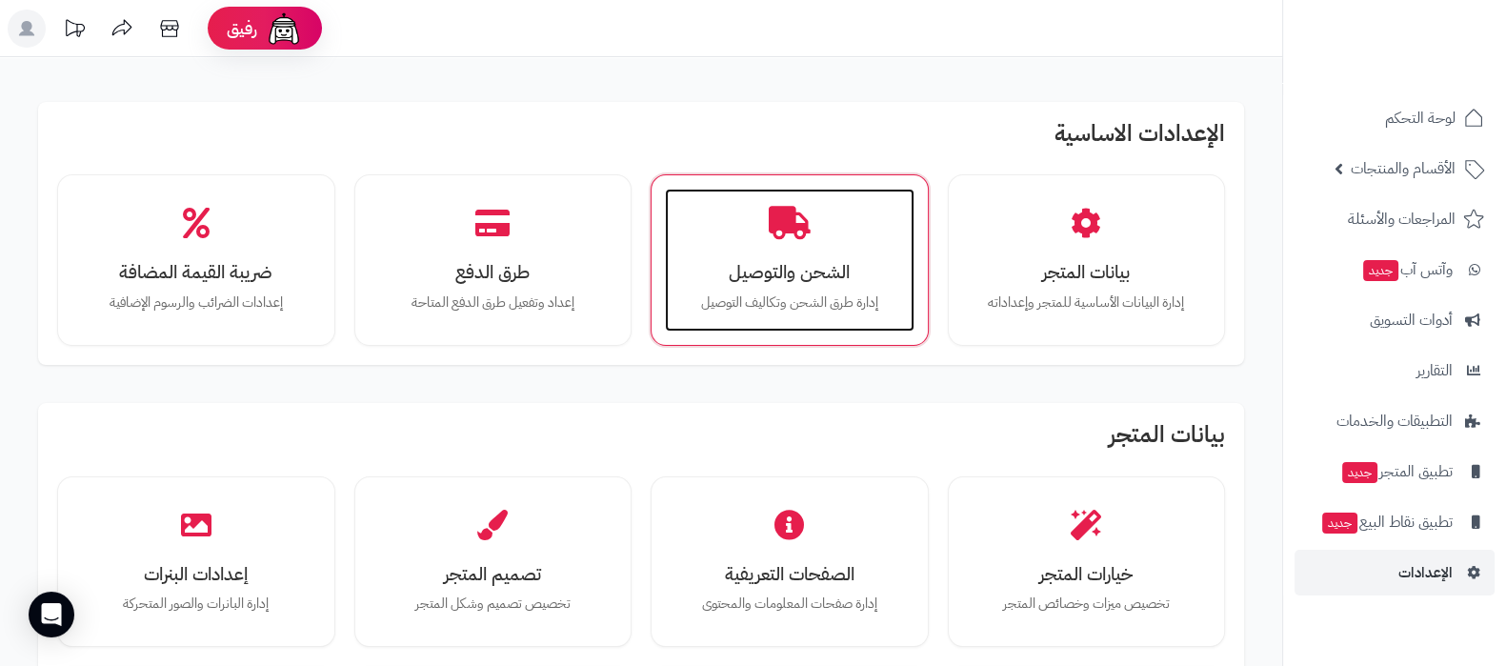
click at [803, 264] on h3 "الشحن والتوصيل" at bounding box center [789, 272] width 211 height 20
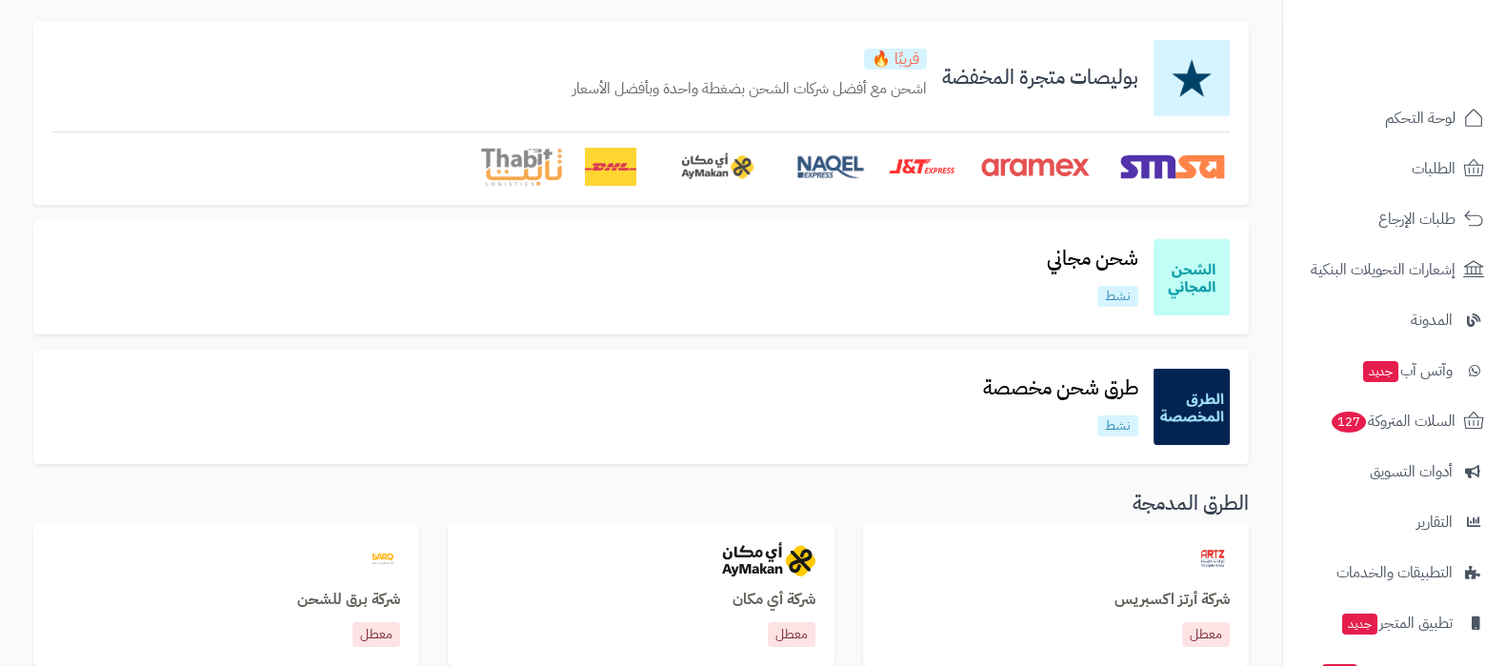
scroll to position [237, 0]
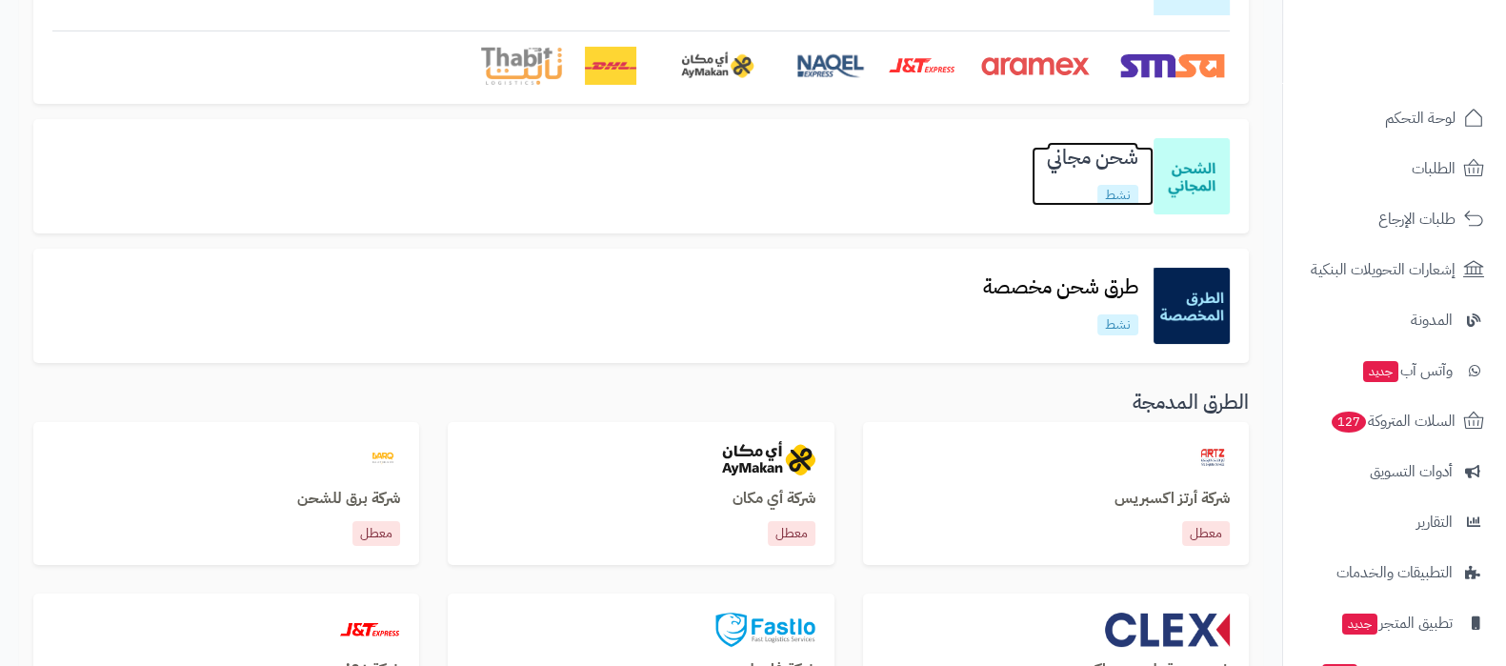
click at [1069, 169] on h3 "شحن مجاني" at bounding box center [1092, 158] width 122 height 22
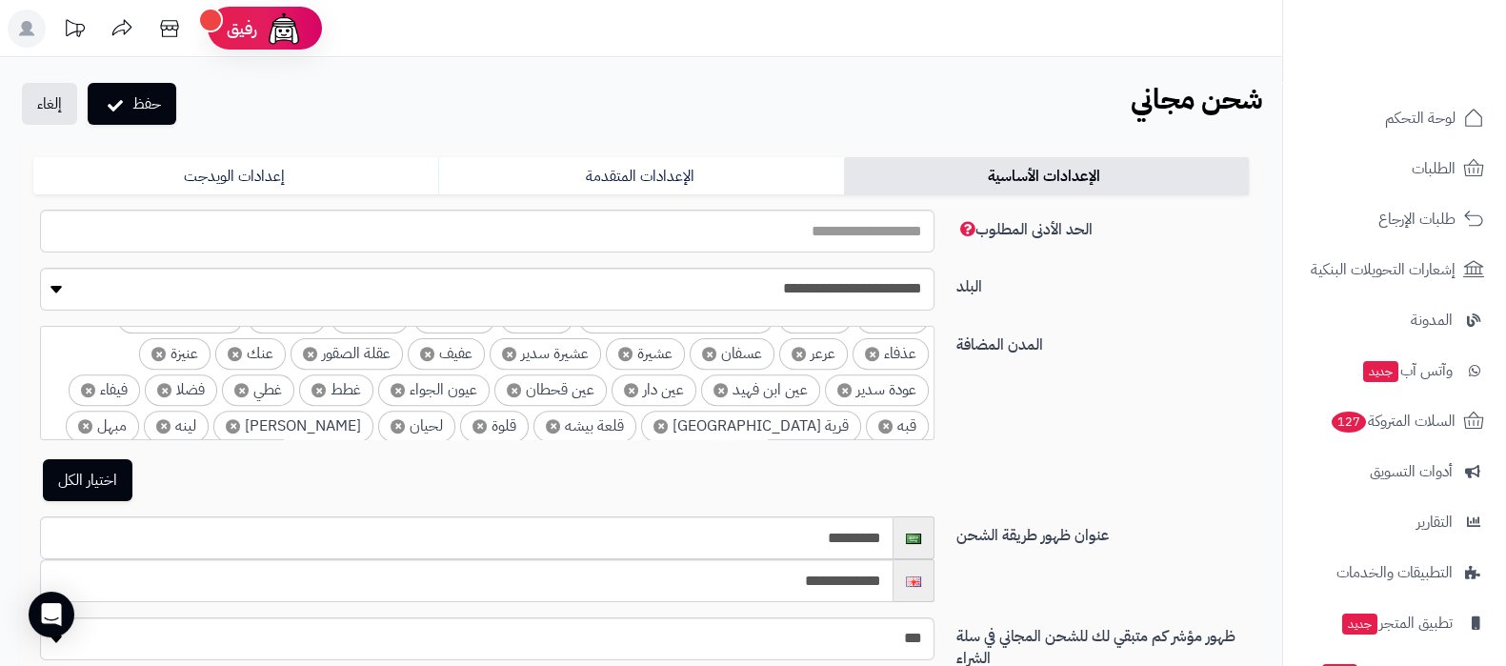
scroll to position [1170, 0]
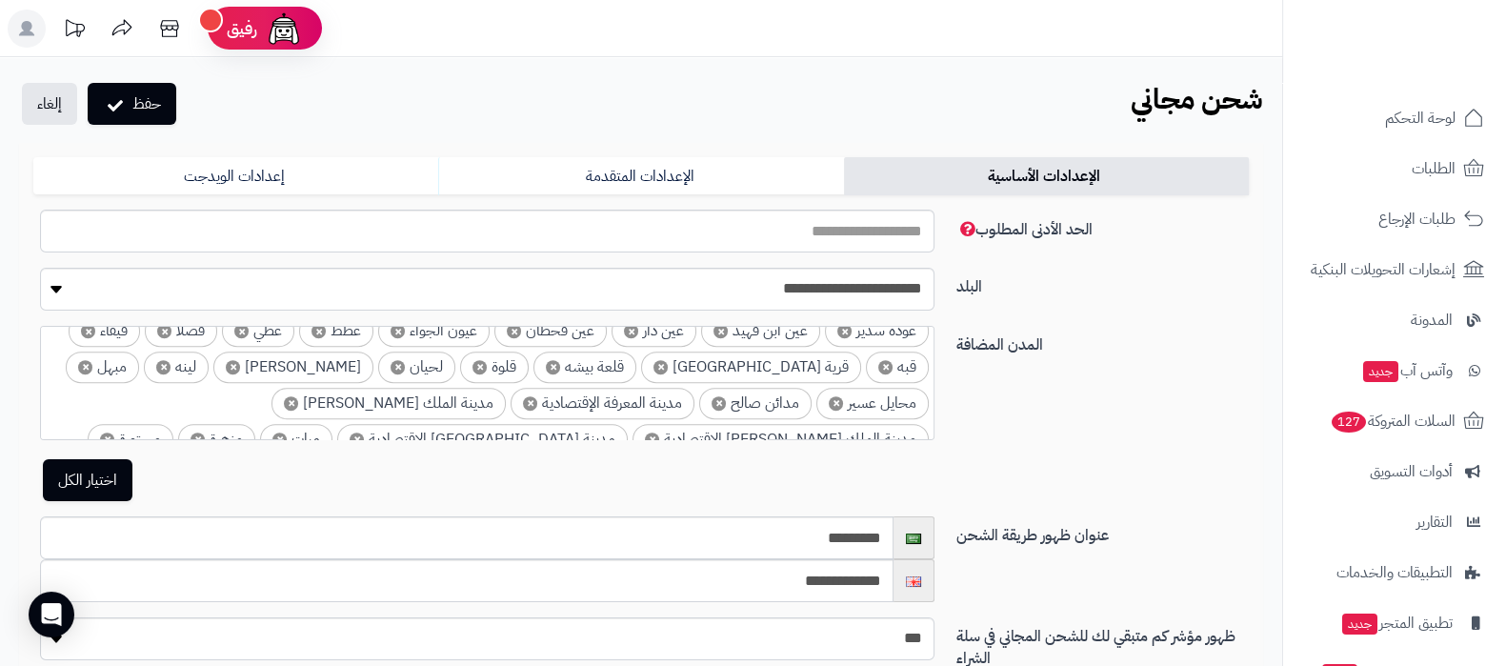
click at [102, 477] on link "اختيار الكل" at bounding box center [88, 480] width 90 height 42
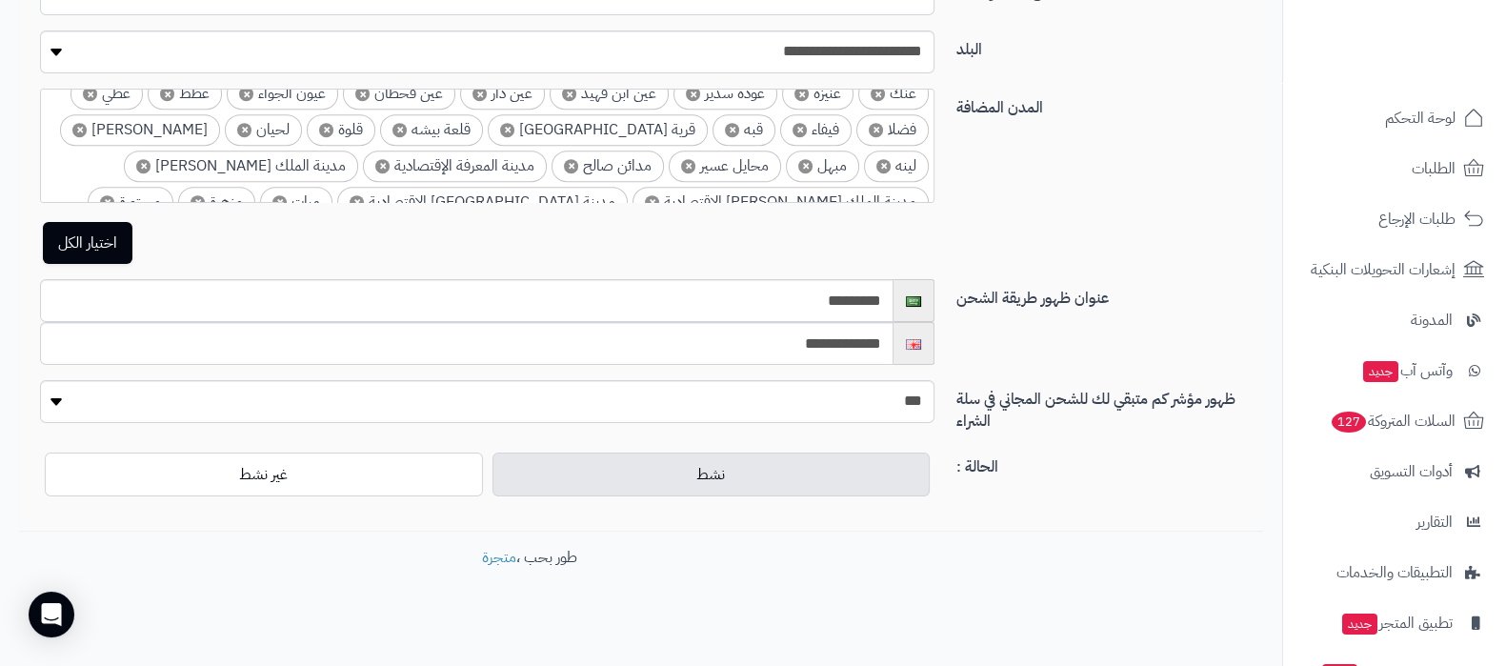
scroll to position [0, 0]
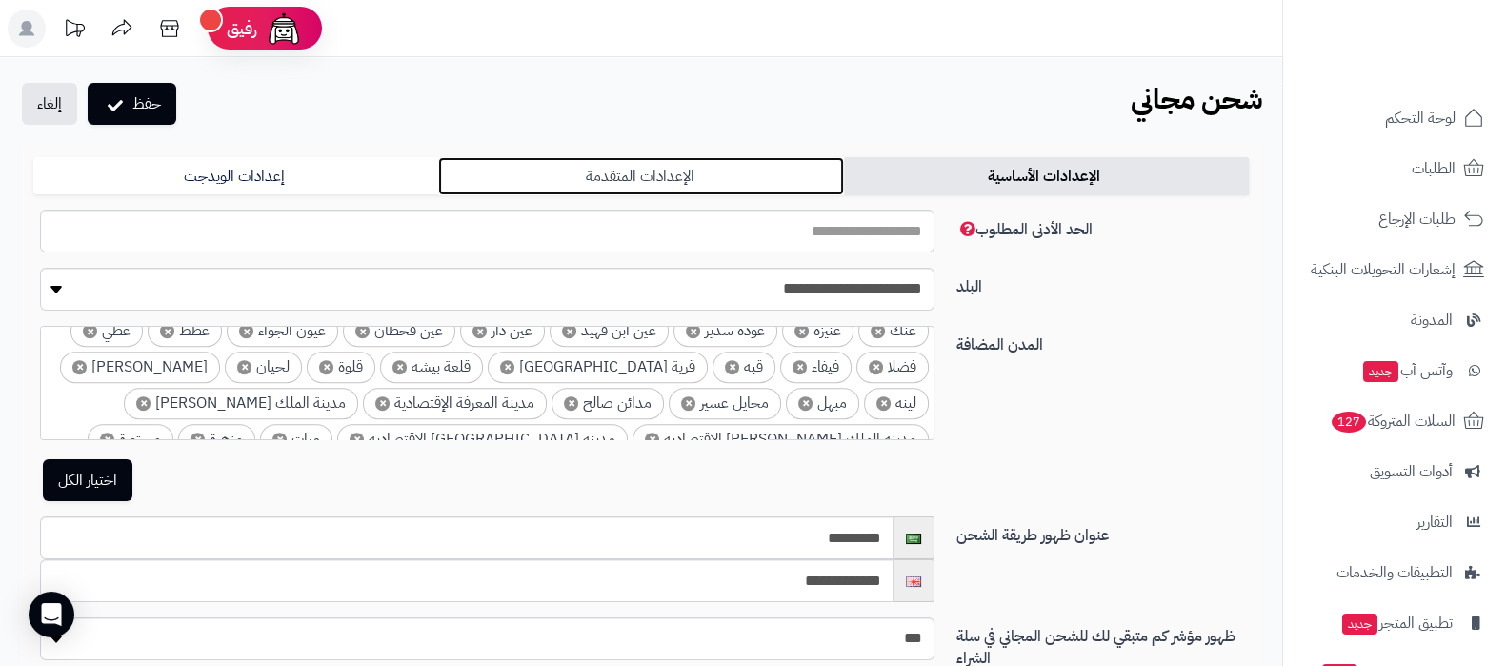
click at [731, 165] on link "الإعدادات المتقدمة" at bounding box center [640, 176] width 405 height 38
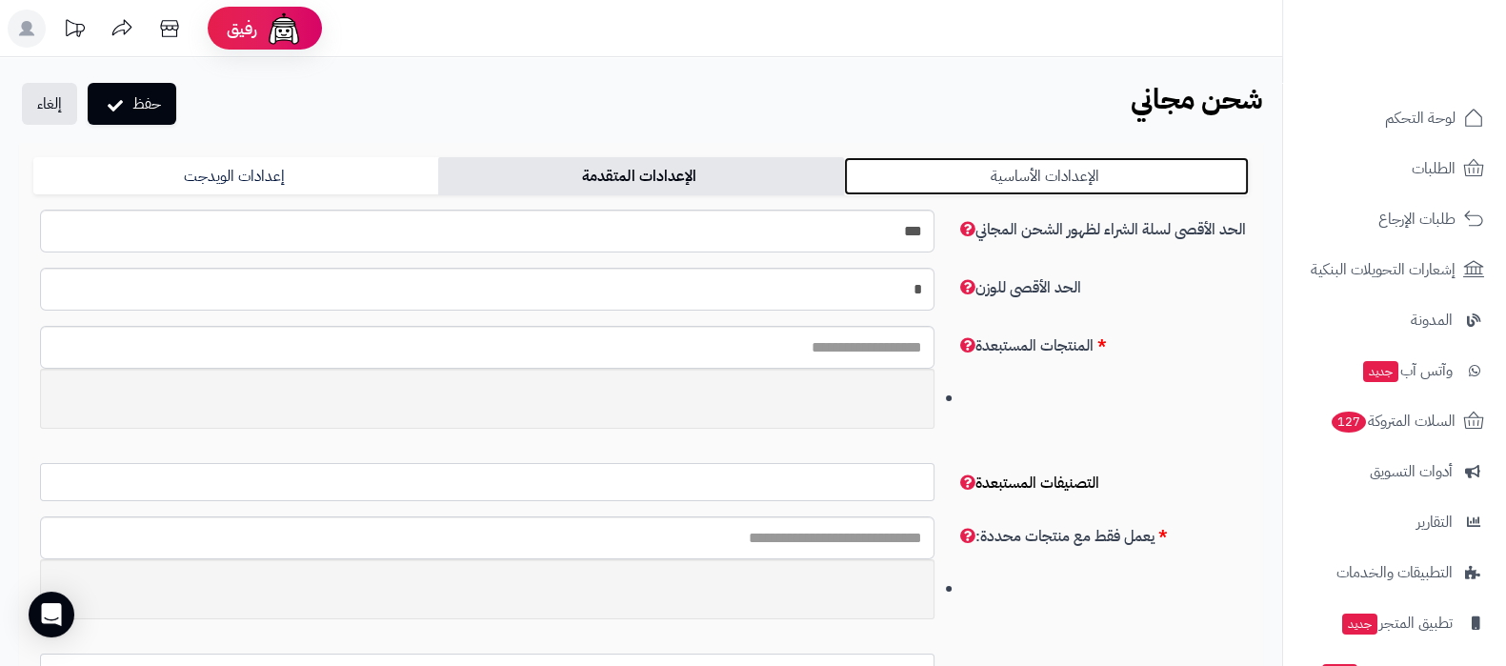
click at [1107, 174] on link "الإعدادات الأساسية" at bounding box center [1046, 176] width 405 height 38
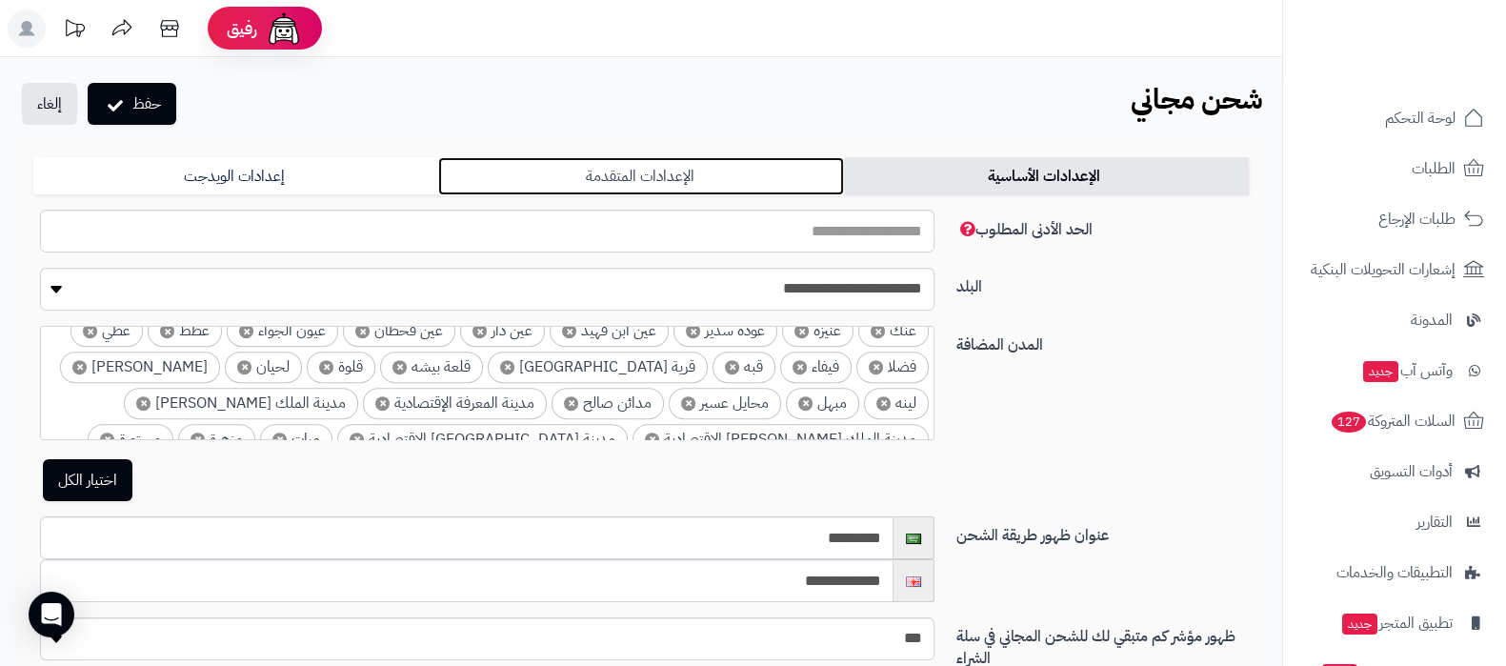
click at [662, 174] on link "الإعدادات المتقدمة" at bounding box center [640, 176] width 405 height 38
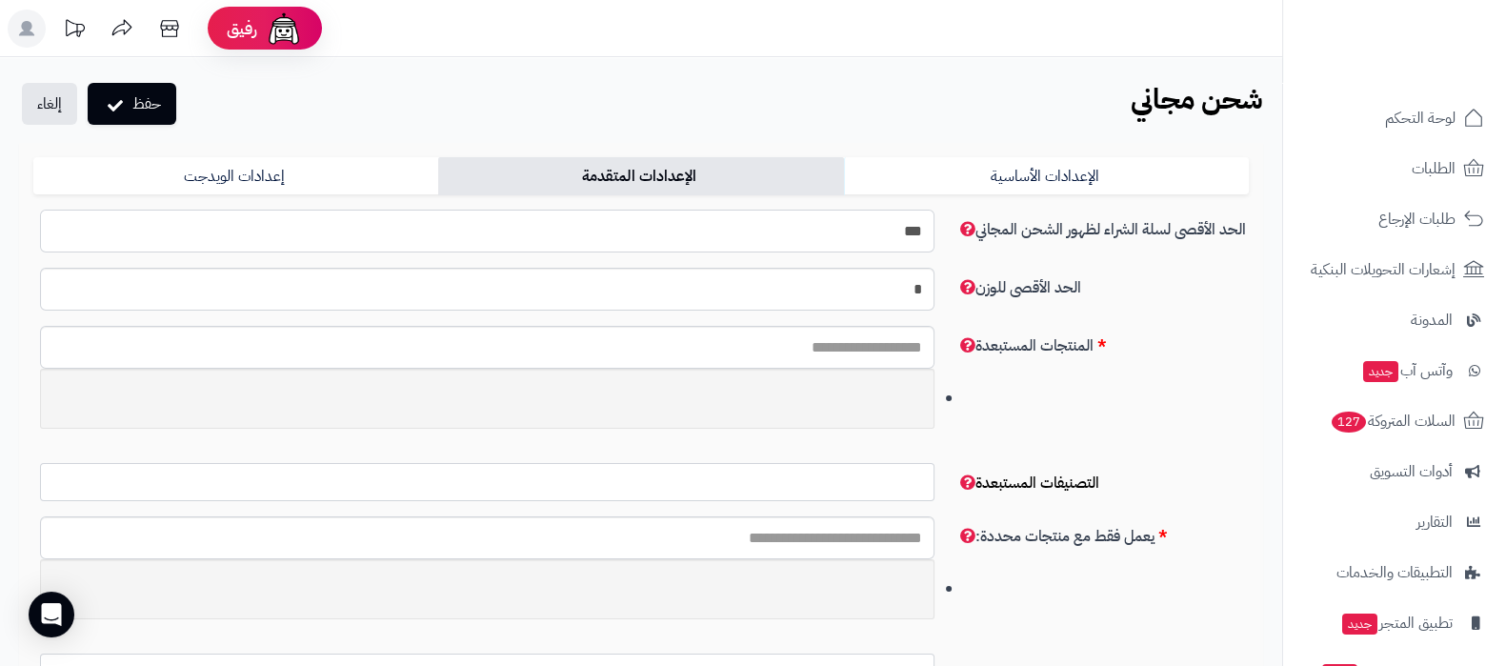
click at [876, 240] on input "***" at bounding box center [487, 231] width 894 height 43
click at [153, 102] on button "حفظ" at bounding box center [132, 103] width 89 height 42
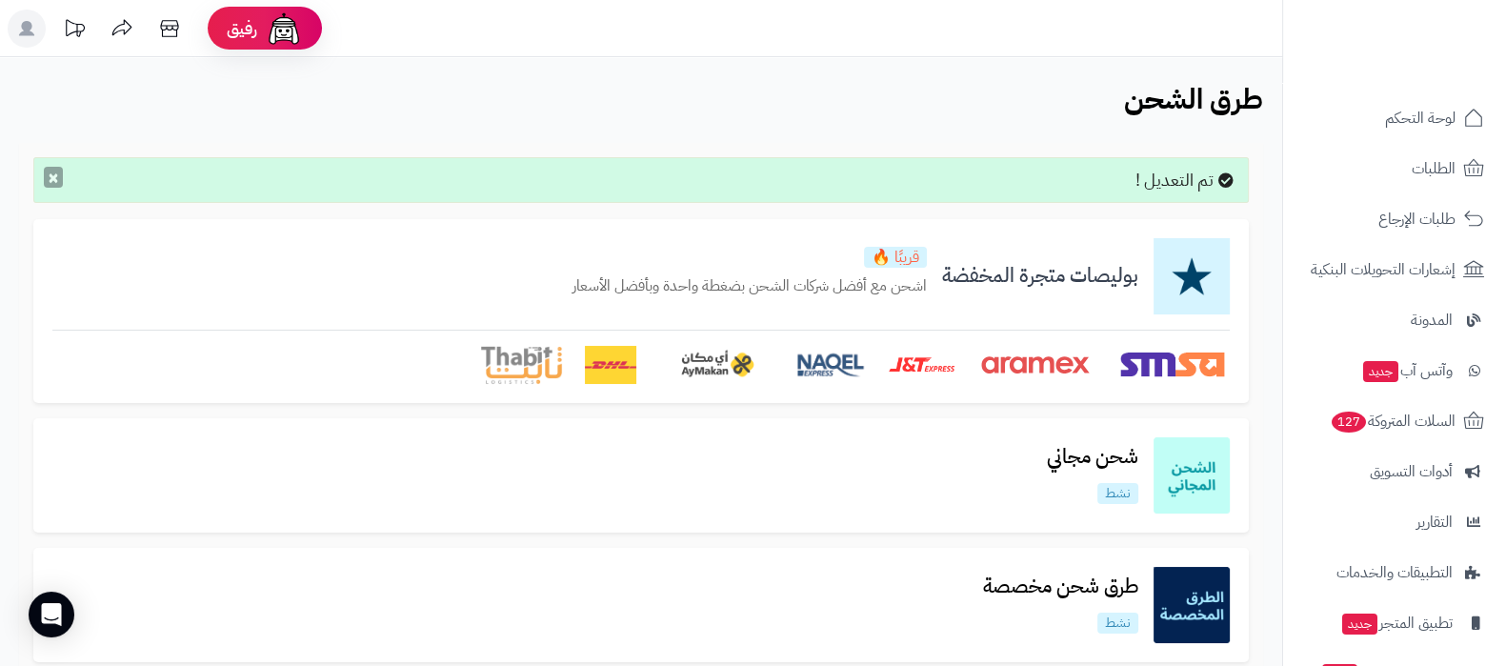
click at [46, 177] on button "×" at bounding box center [53, 177] width 19 height 21
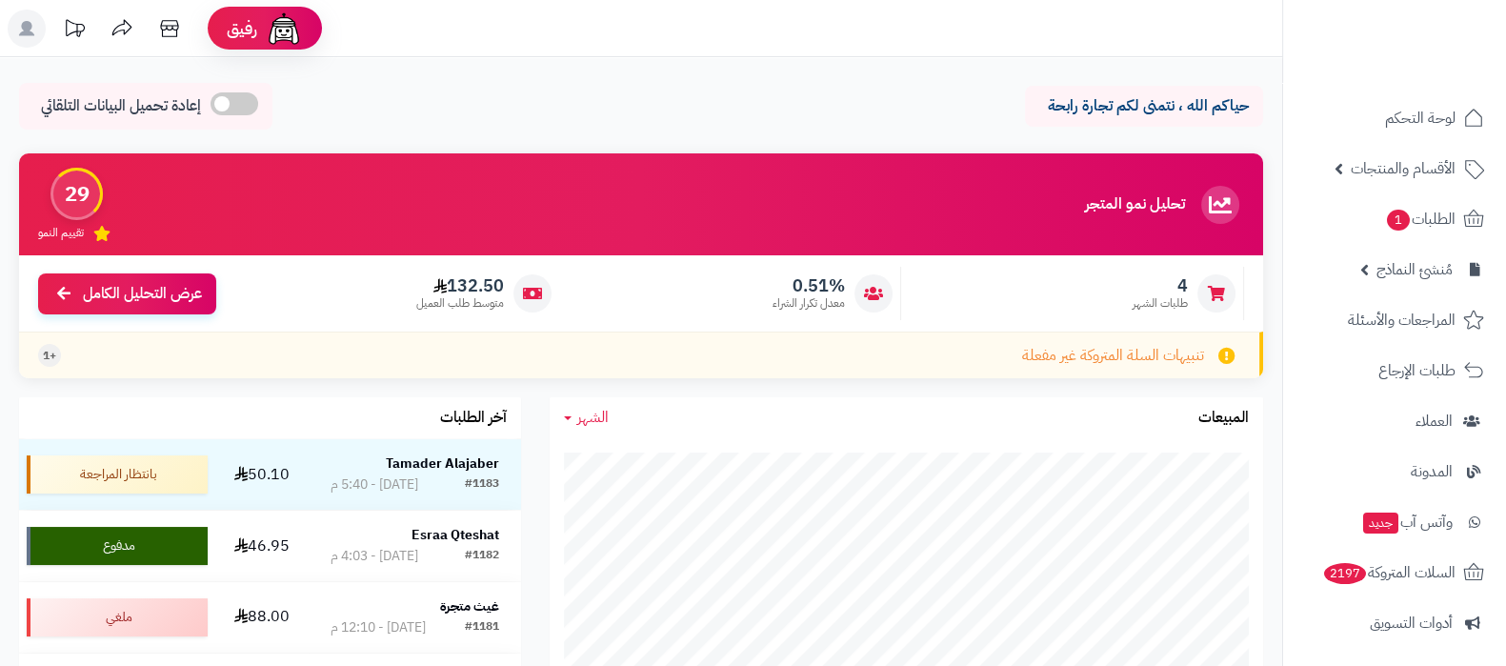
click at [1400, 242] on ul "لوحة التحكم الأقسام والمنتجات المنتجات الأقسام الماركات مواصفات المنتجات مواصفا…" at bounding box center [1394, 496] width 223 height 803
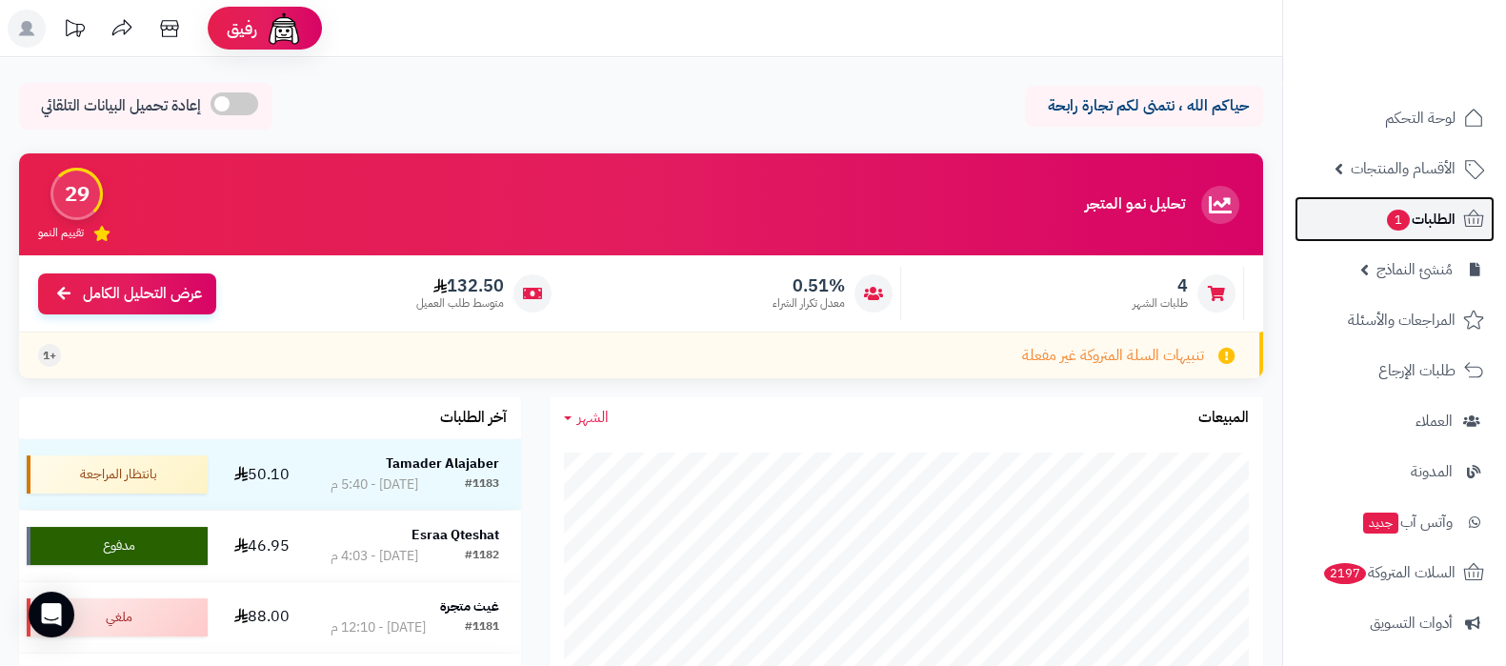
click at [1406, 232] on link "الطلبات 1" at bounding box center [1394, 219] width 200 height 46
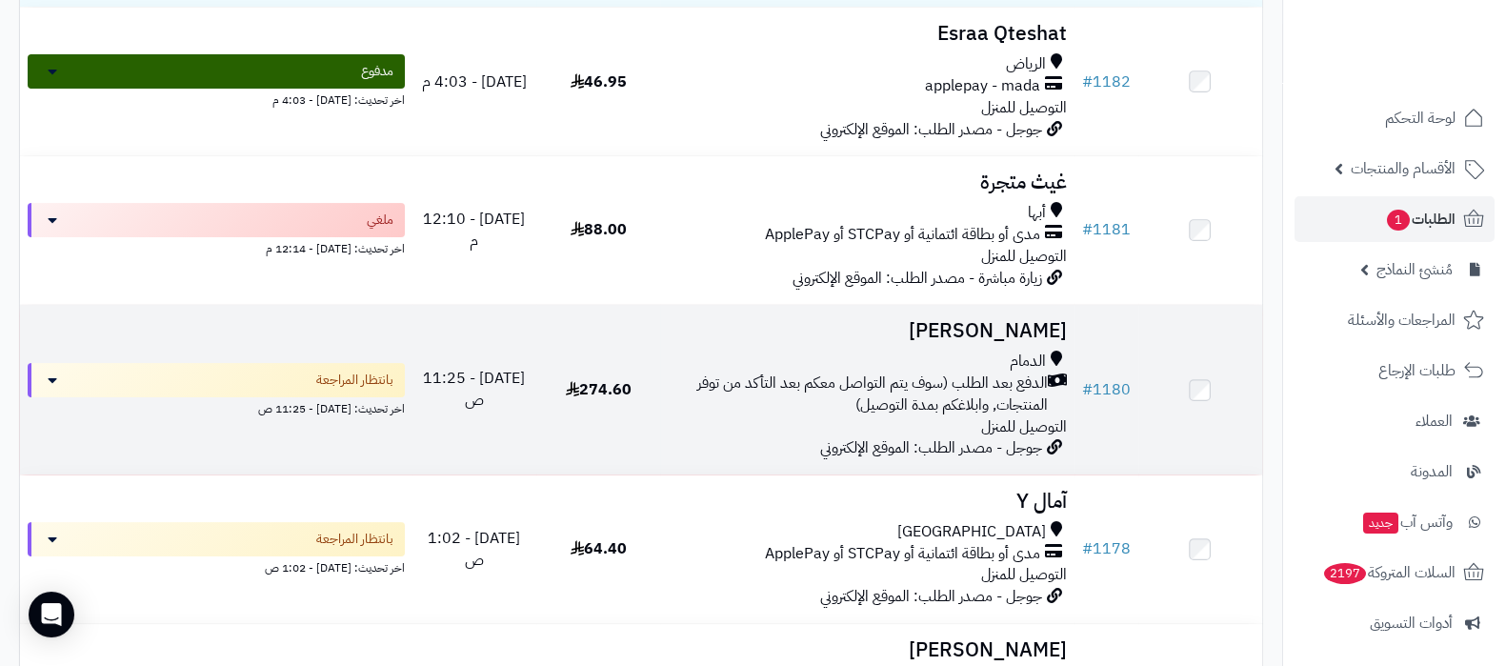
scroll to position [595, 0]
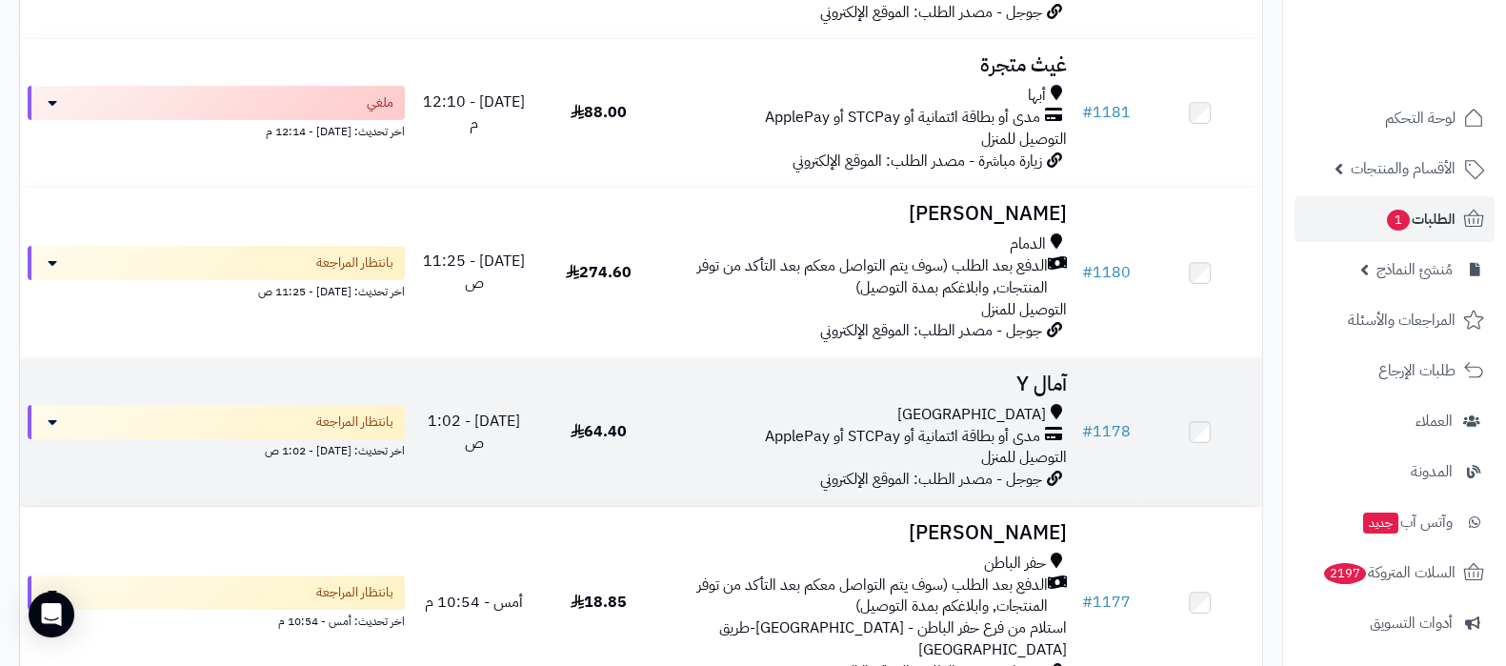
click at [1033, 373] on h3 "آمال Y" at bounding box center [867, 384] width 398 height 22
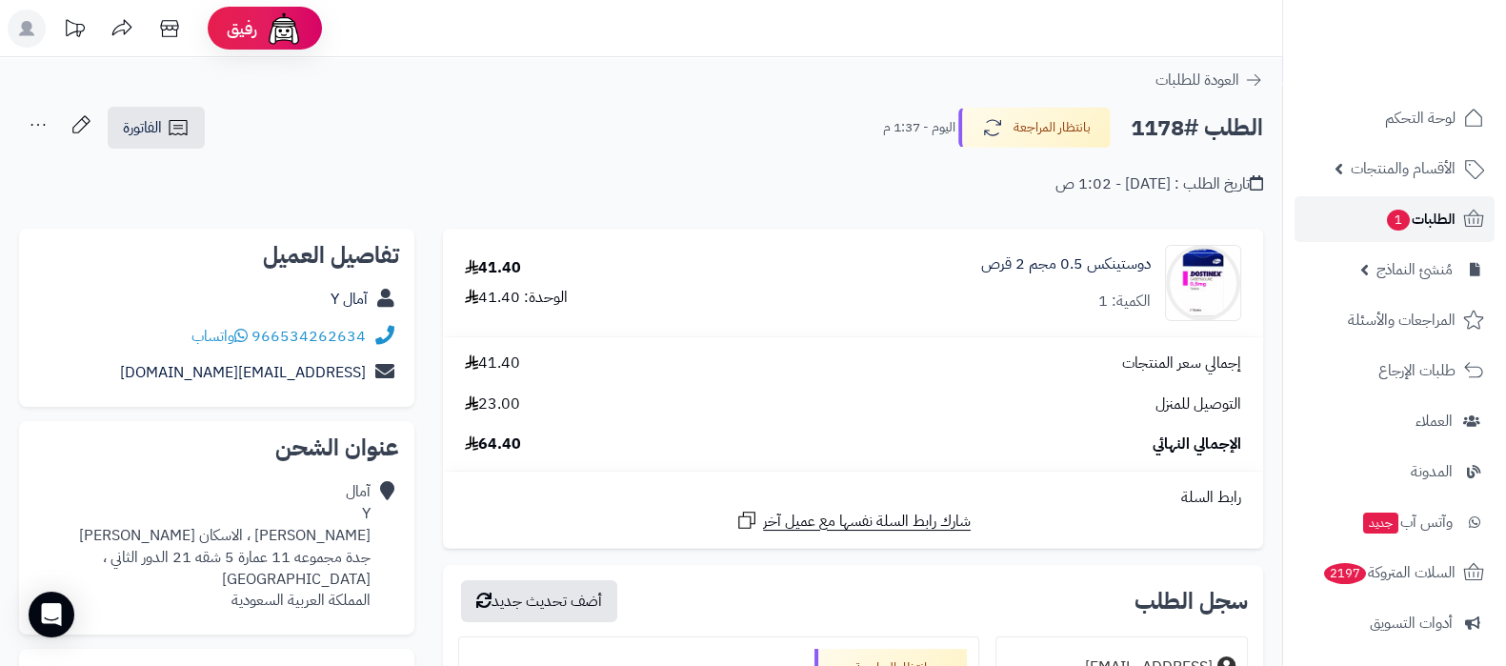
click at [1416, 211] on span "الطلبات 1" at bounding box center [1420, 219] width 70 height 27
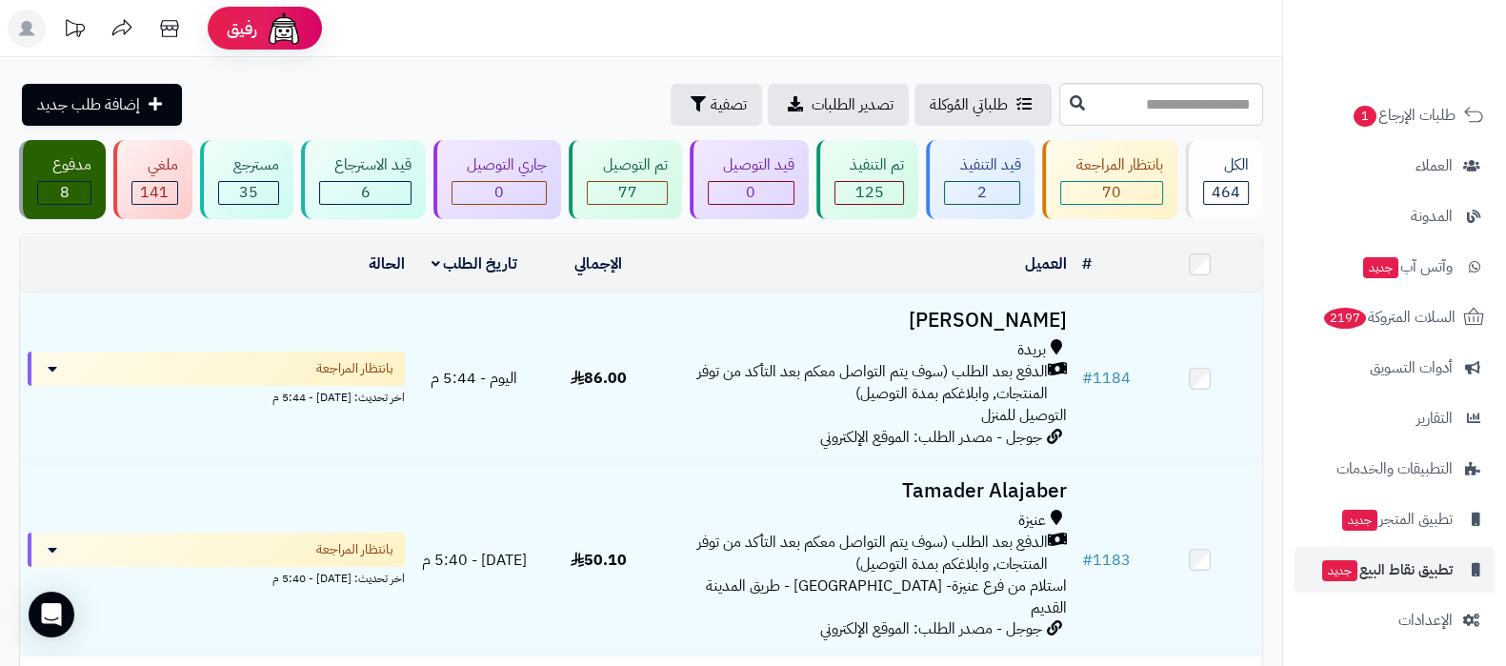
scroll to position [256, 0]
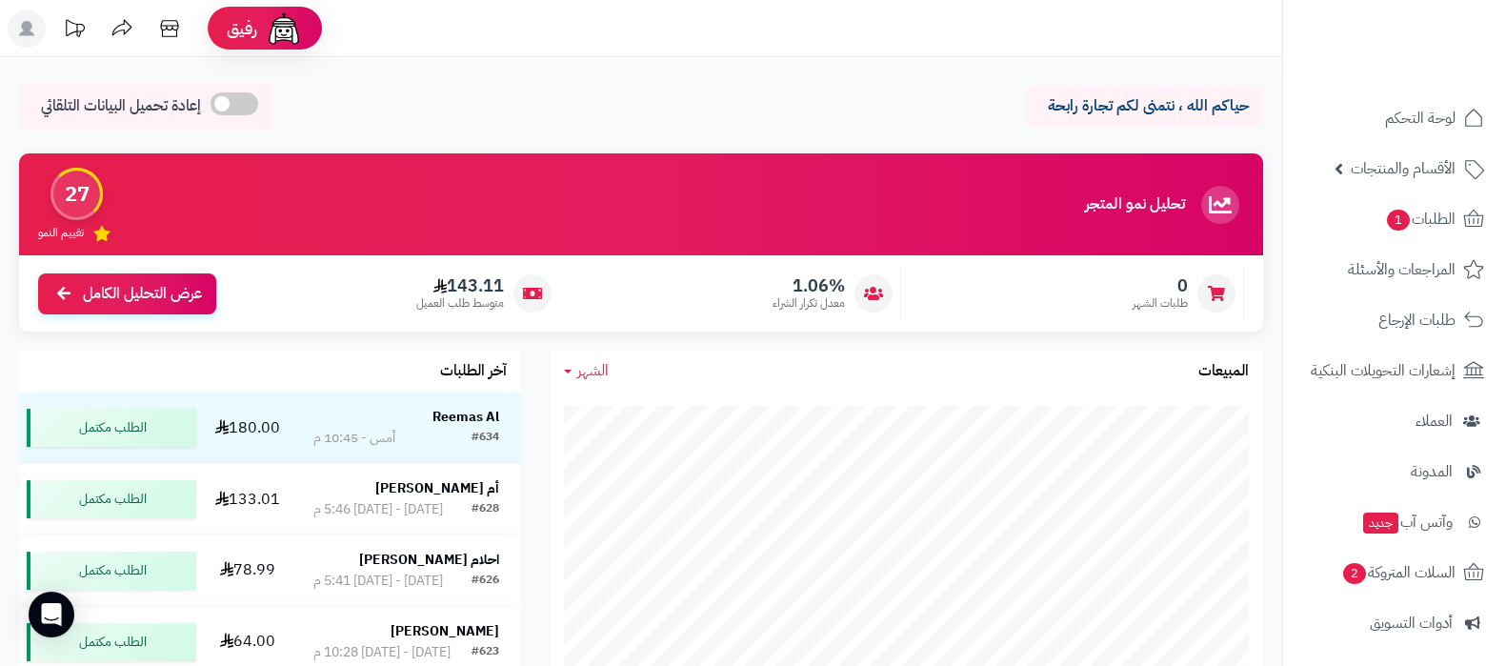
scroll to position [256, 0]
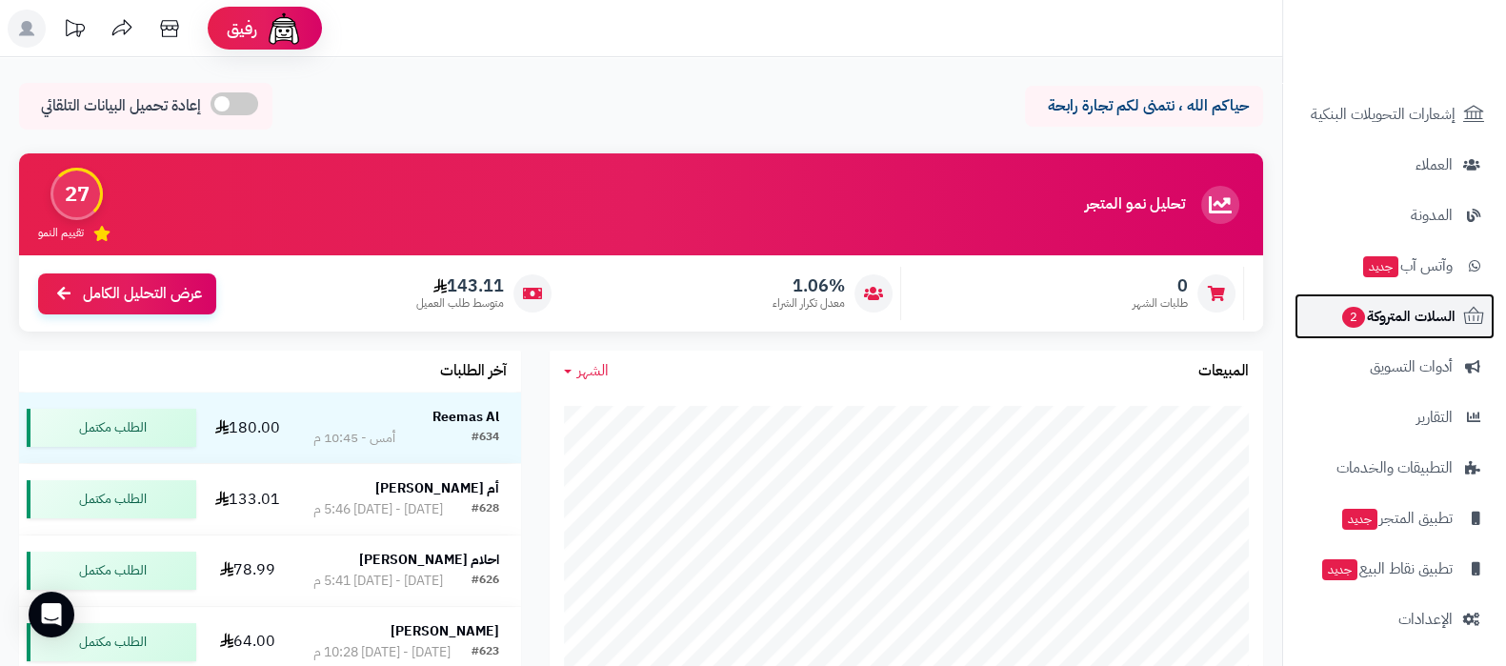
click at [1391, 312] on span "السلات المتروكة 2" at bounding box center [1397, 316] width 115 height 27
